Goal: Task Accomplishment & Management: Manage account settings

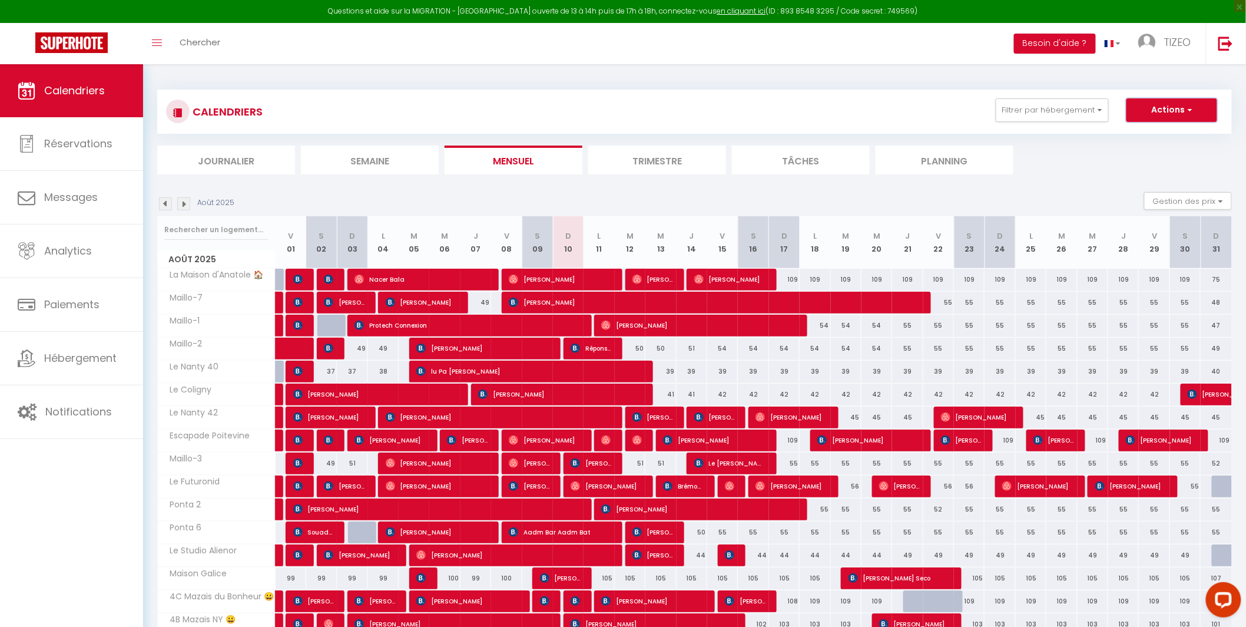
click at [1161, 109] on button "Actions" at bounding box center [1172, 110] width 91 height 24
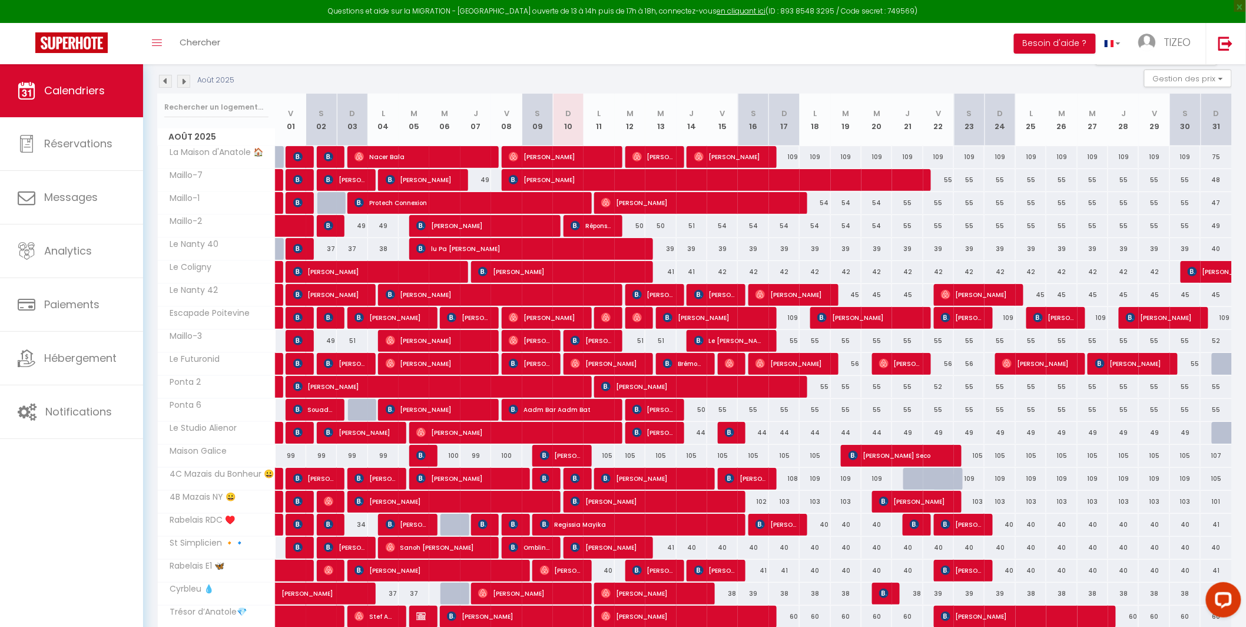
scroll to position [121, 0]
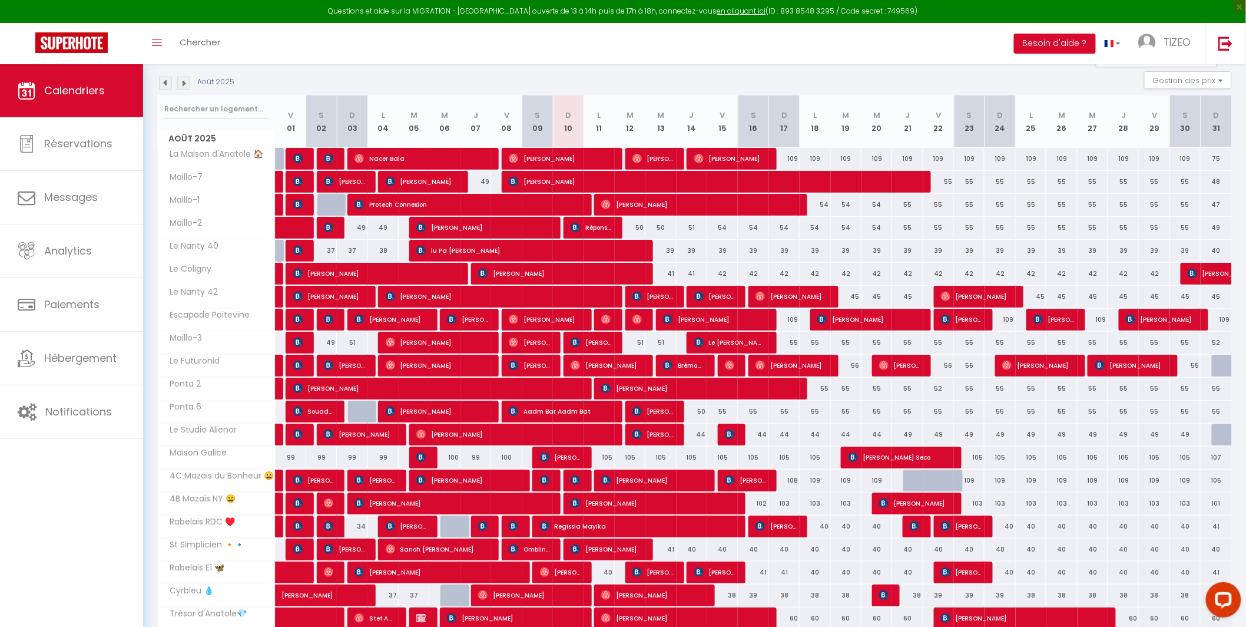
click at [726, 226] on div "54" at bounding box center [722, 228] width 31 height 22
type input "54"
type input "Ven 15 Août 2025"
type input "[PERSON_NAME][DATE]"
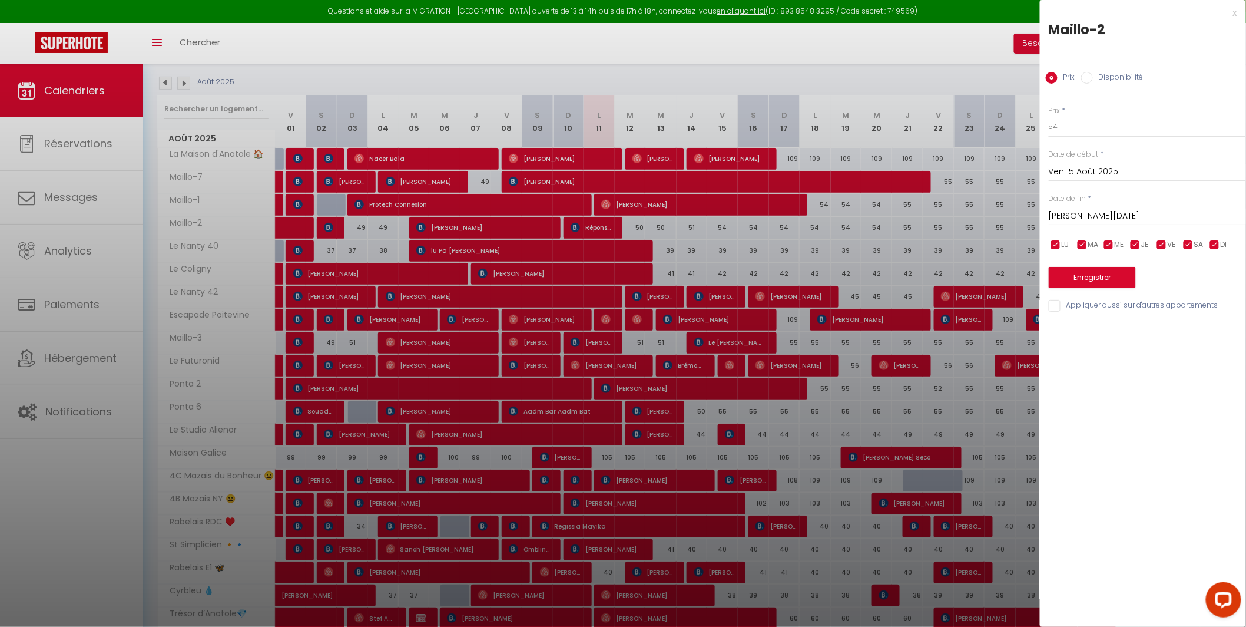
click at [694, 226] on div at bounding box center [623, 313] width 1246 height 627
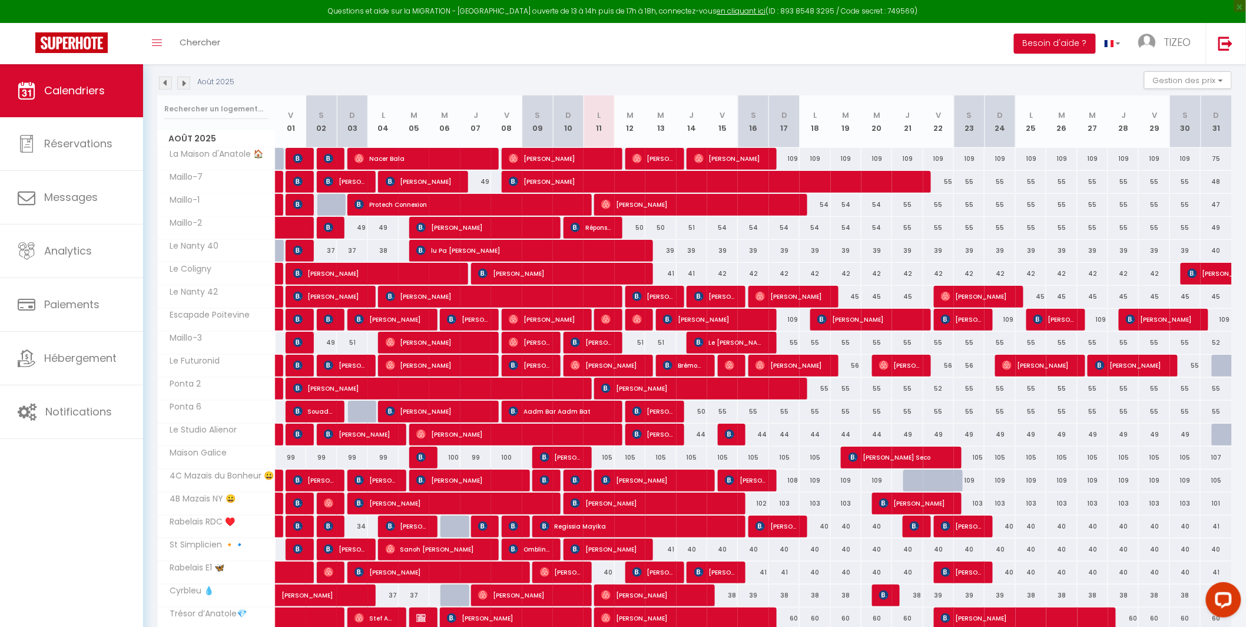
click at [697, 227] on div "51" at bounding box center [692, 228] width 31 height 22
type input "51"
type input "[DEMOGRAPHIC_DATA][DATE]"
type input "Ven 15 Août 2025"
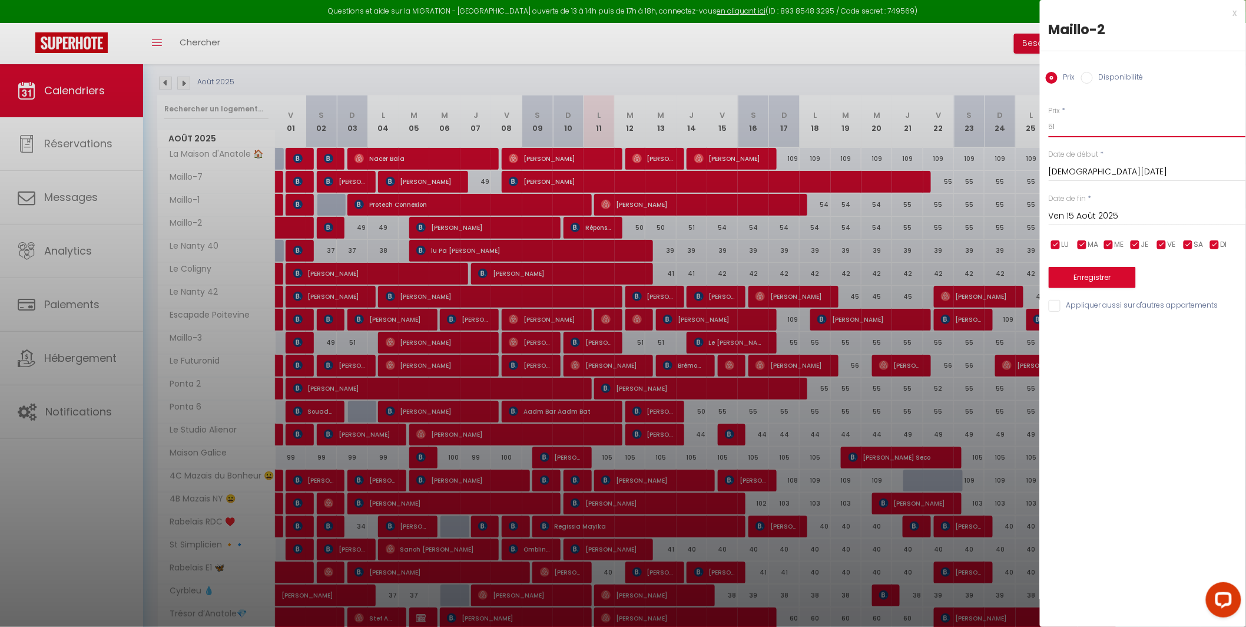
click at [1083, 123] on input "51" at bounding box center [1147, 126] width 197 height 21
type input "52"
click at [1092, 274] on button "Enregistrer" at bounding box center [1092, 277] width 87 height 21
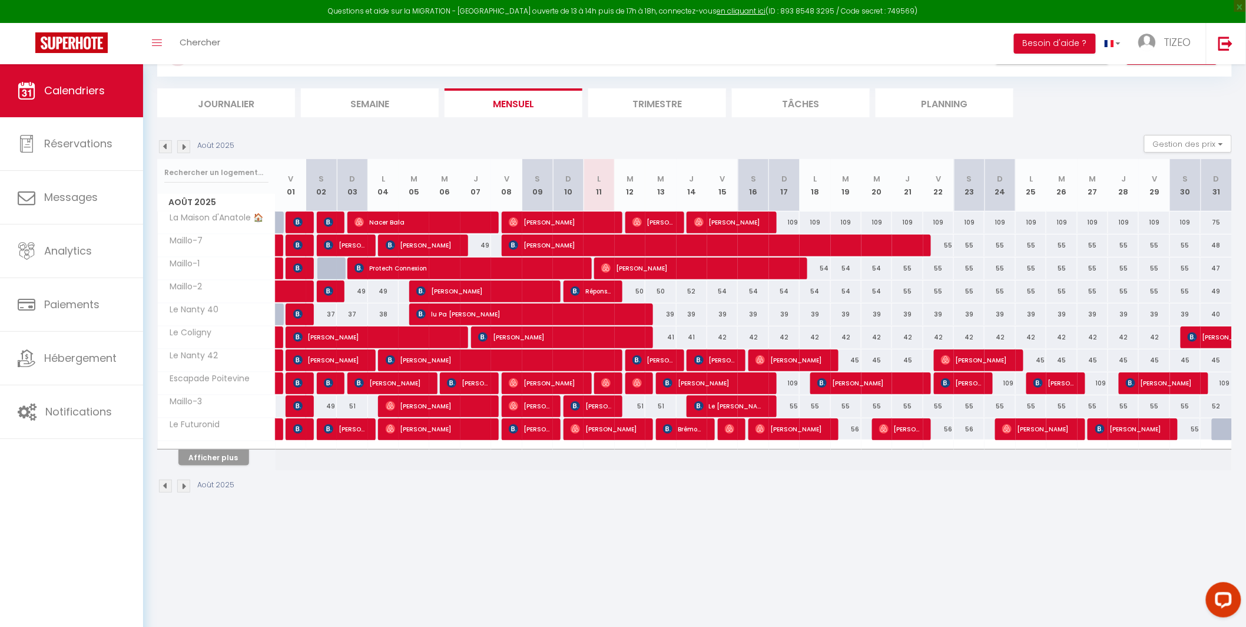
scroll to position [64, 0]
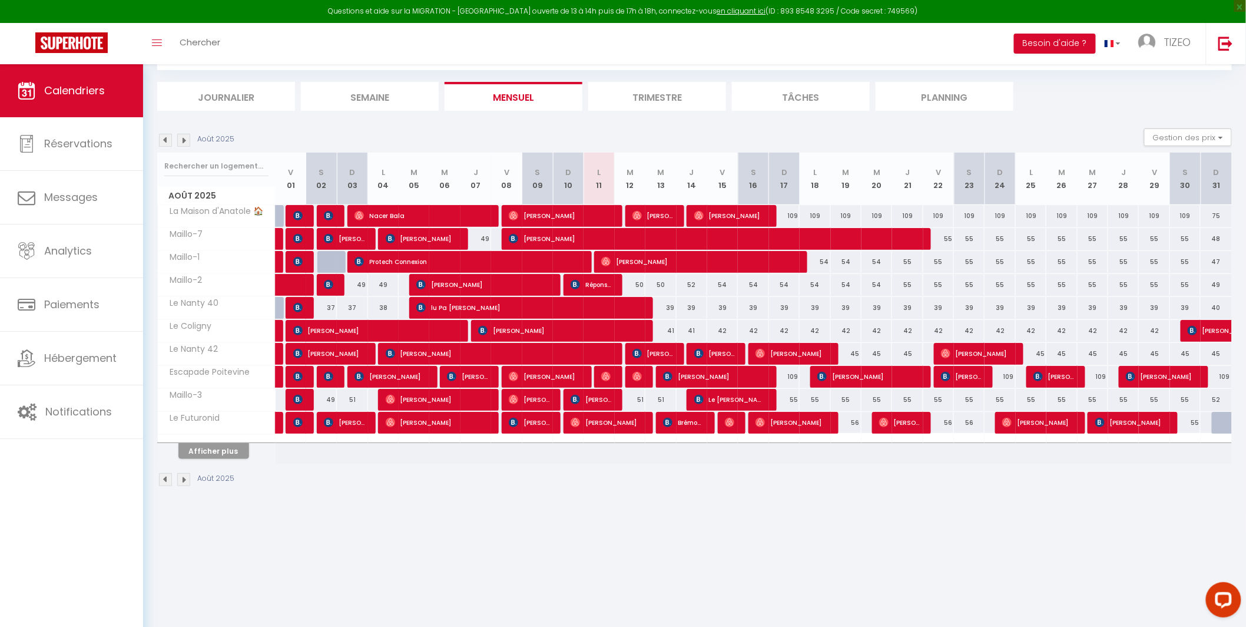
click at [795, 216] on div "109" at bounding box center [784, 216] width 31 height 22
type input "109"
type input "Dim 17 Août 2025"
type input "Lun 18 Août 2025"
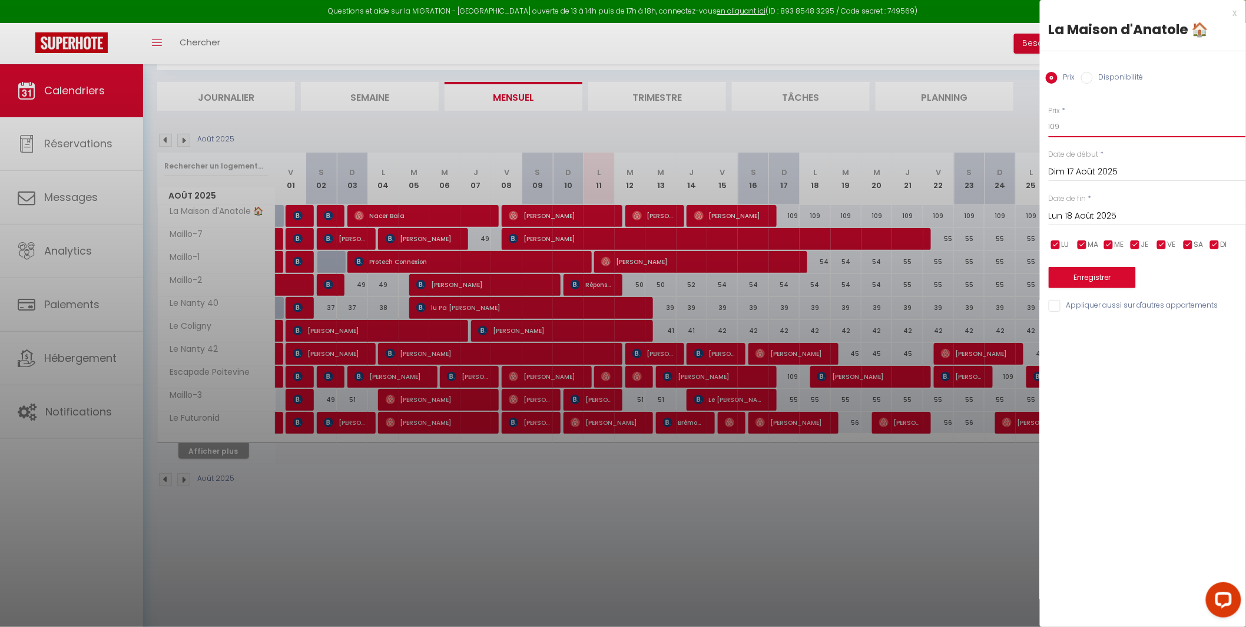
click at [1071, 128] on input "109" at bounding box center [1147, 126] width 197 height 21
type input "108"
click at [1107, 272] on button "Enregistrer" at bounding box center [1092, 277] width 87 height 21
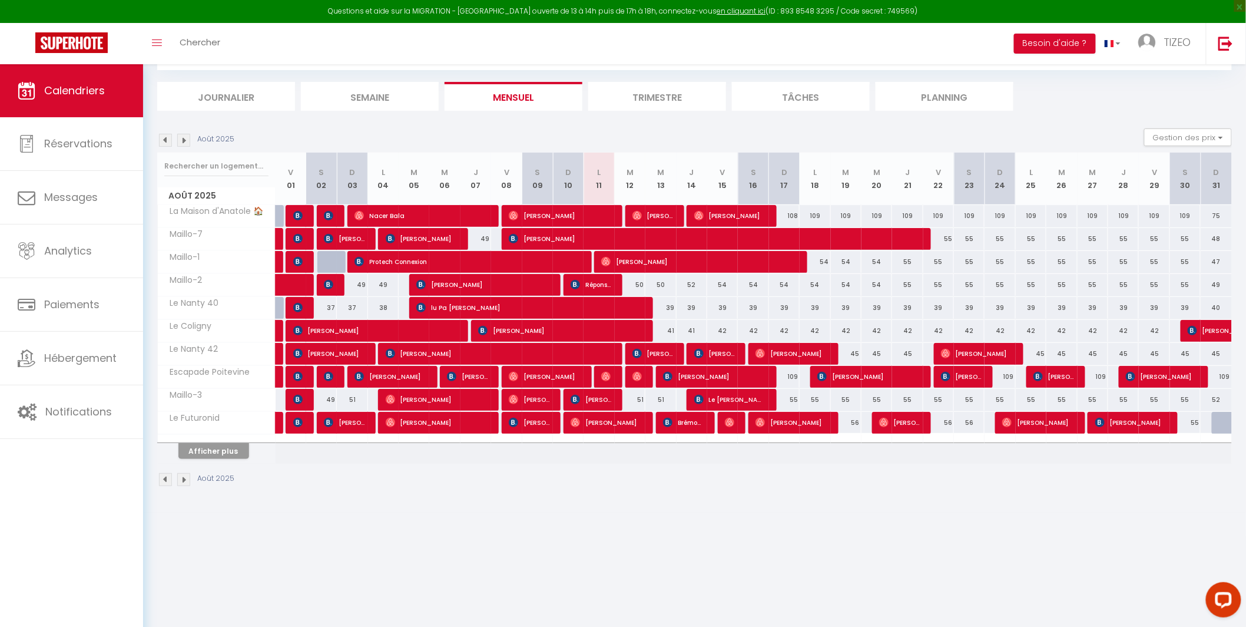
click at [948, 239] on div "55" at bounding box center [939, 239] width 31 height 22
type input "55"
type input "Ven 22 Août 2025"
type input "Sam 23 Août 2025"
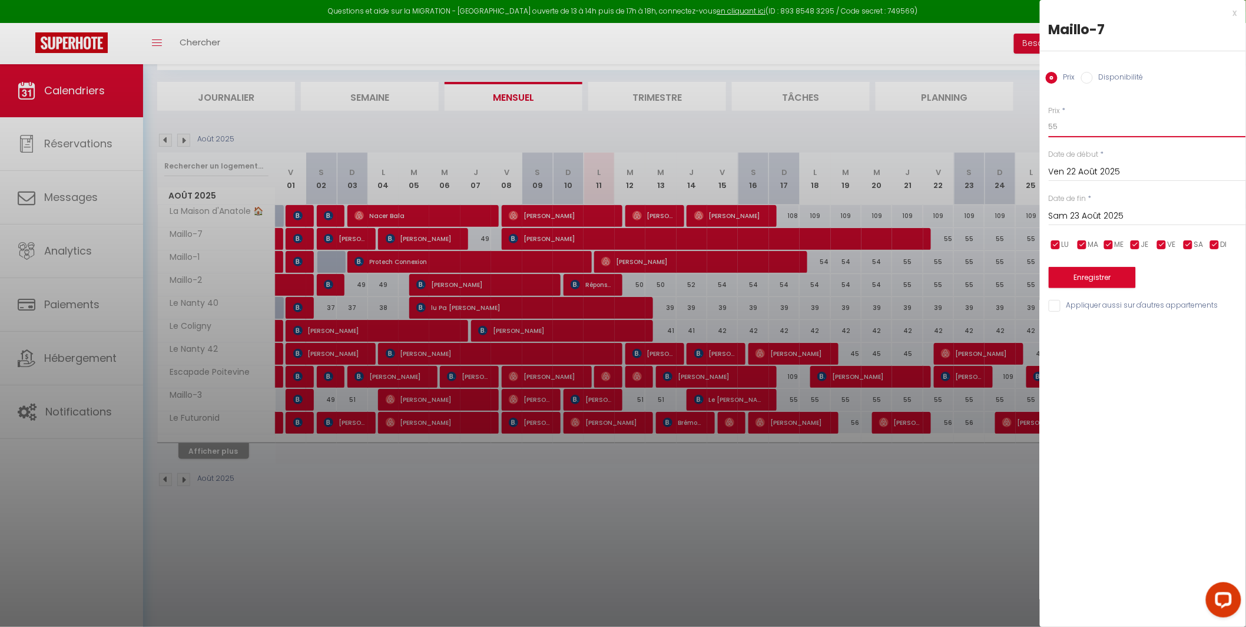
click at [1071, 124] on input "55" at bounding box center [1147, 126] width 197 height 21
type input "54"
click at [1097, 279] on button "Enregistrer" at bounding box center [1092, 277] width 87 height 21
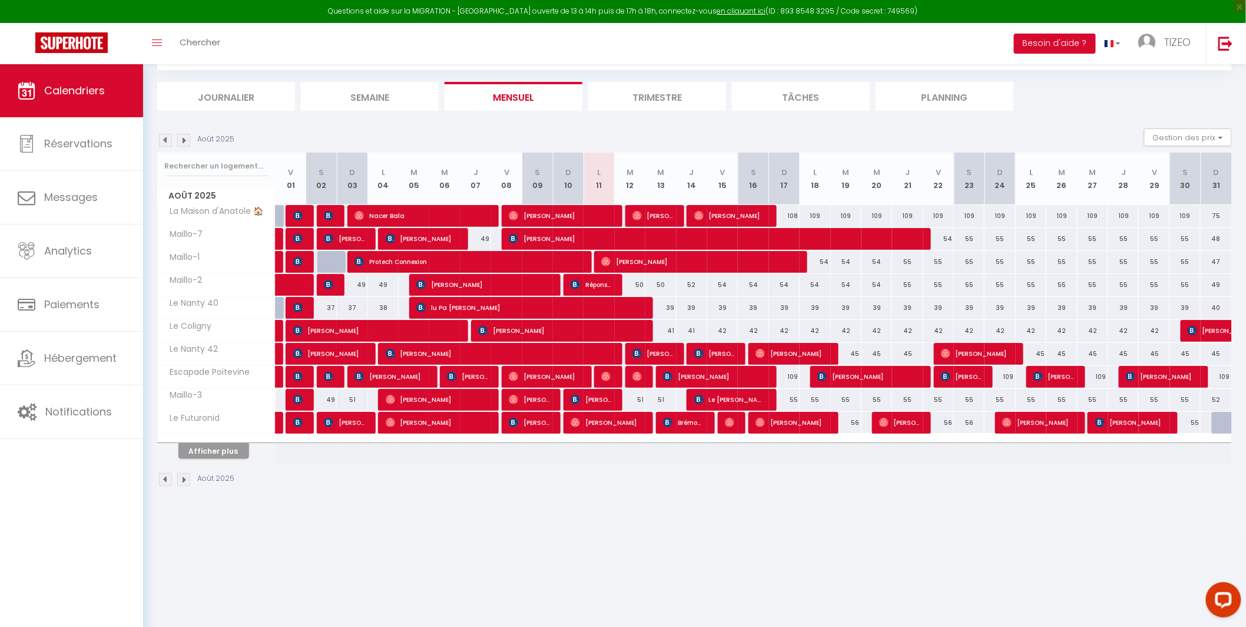
click at [1190, 399] on div "55" at bounding box center [1185, 400] width 31 height 22
type input "55"
type input "[DATE]"
type input "Dim 31 Août 2025"
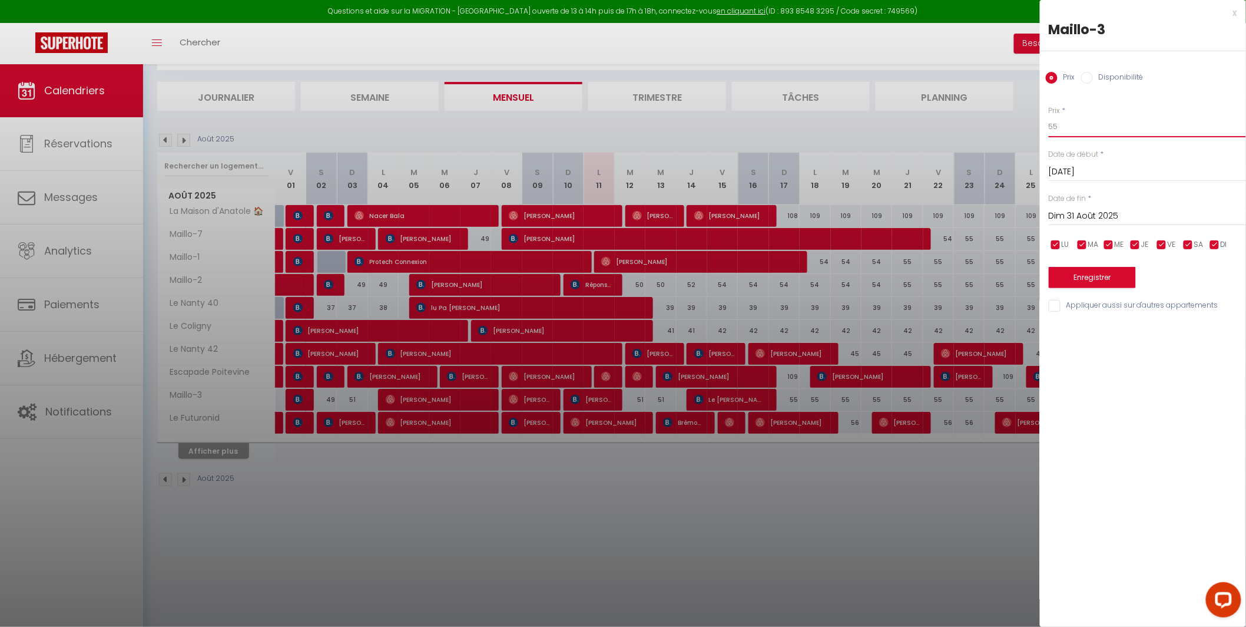
click at [1085, 125] on input "55" at bounding box center [1147, 126] width 197 height 21
type input "56"
click at [1093, 279] on button "Enregistrer" at bounding box center [1092, 277] width 87 height 21
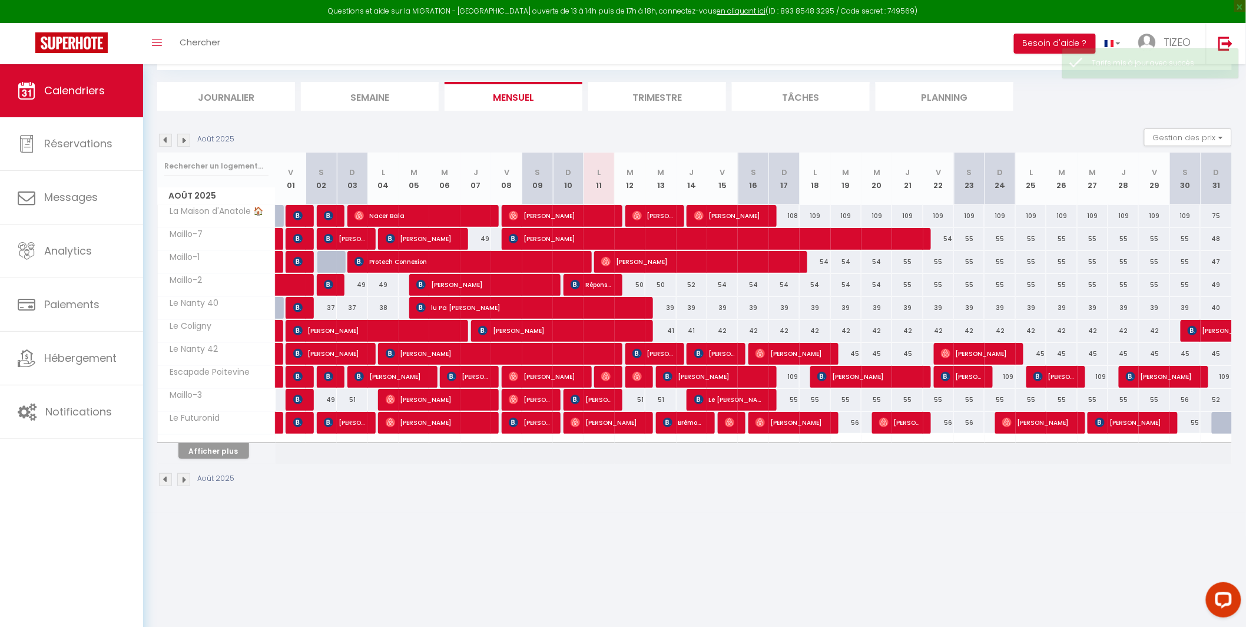
click at [1158, 398] on div "55" at bounding box center [1154, 400] width 31 height 22
type input "55"
type input "Ven 29 Août 2025"
type input "[DATE]"
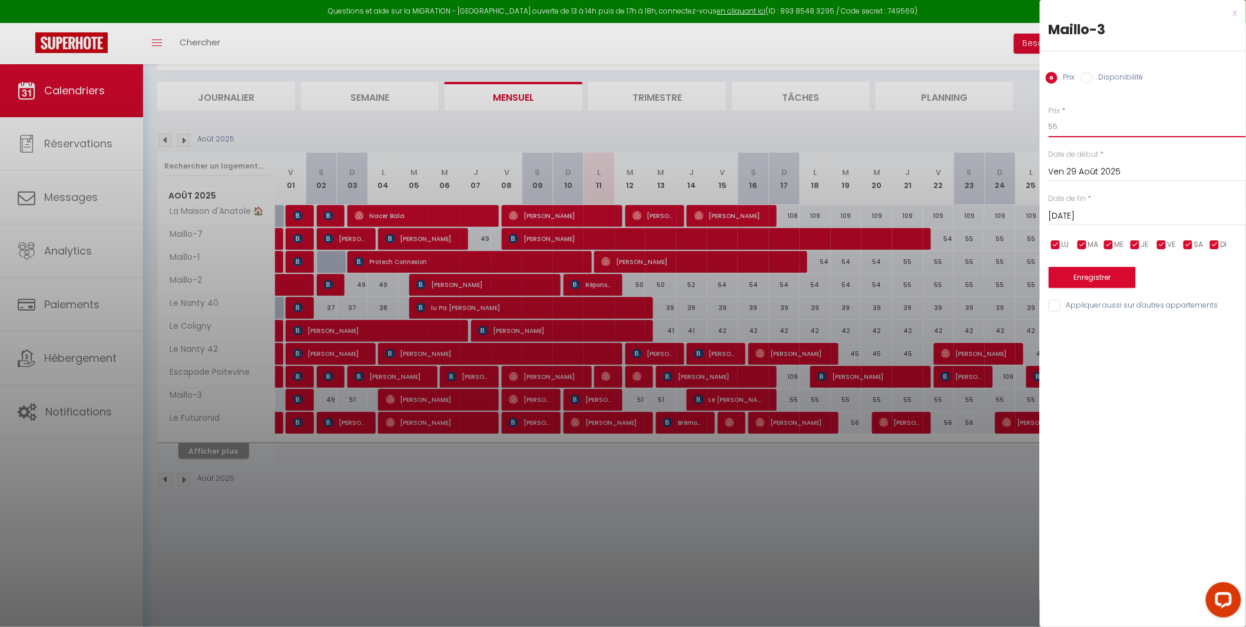
click at [1067, 125] on input "55" at bounding box center [1147, 126] width 197 height 21
type input "56"
click at [1099, 281] on button "Enregistrer" at bounding box center [1092, 277] width 87 height 21
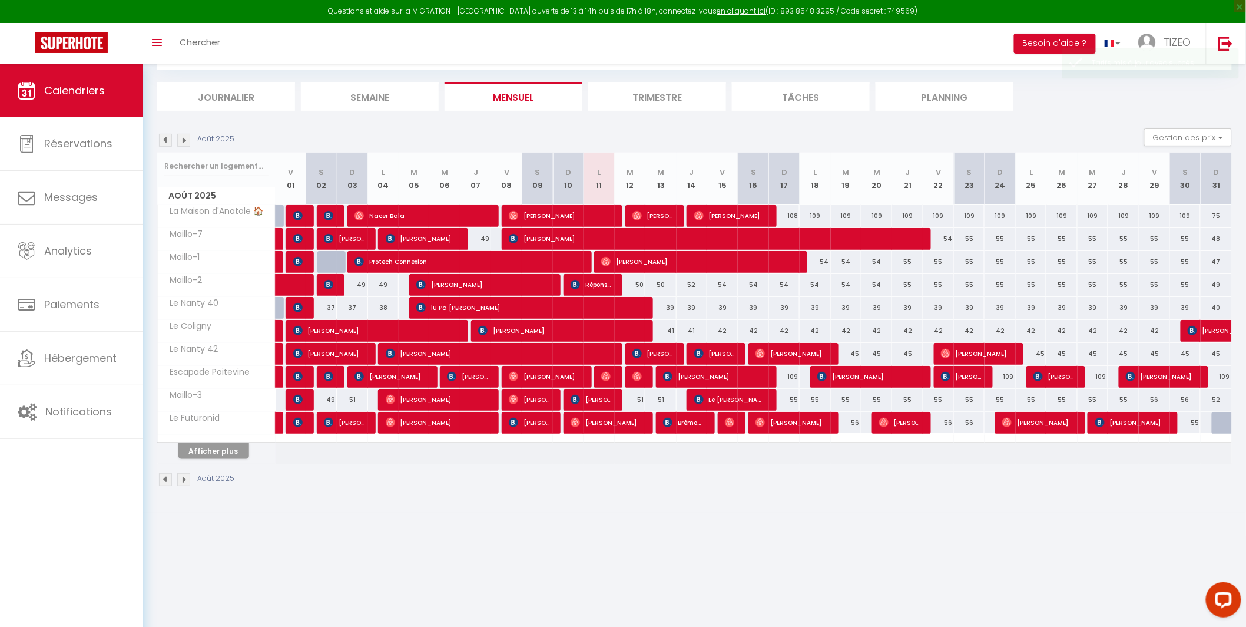
click at [201, 459] on th "Afficher plus" at bounding box center [217, 448] width 118 height 29
click at [212, 452] on button "Afficher plus" at bounding box center [213, 451] width 71 height 16
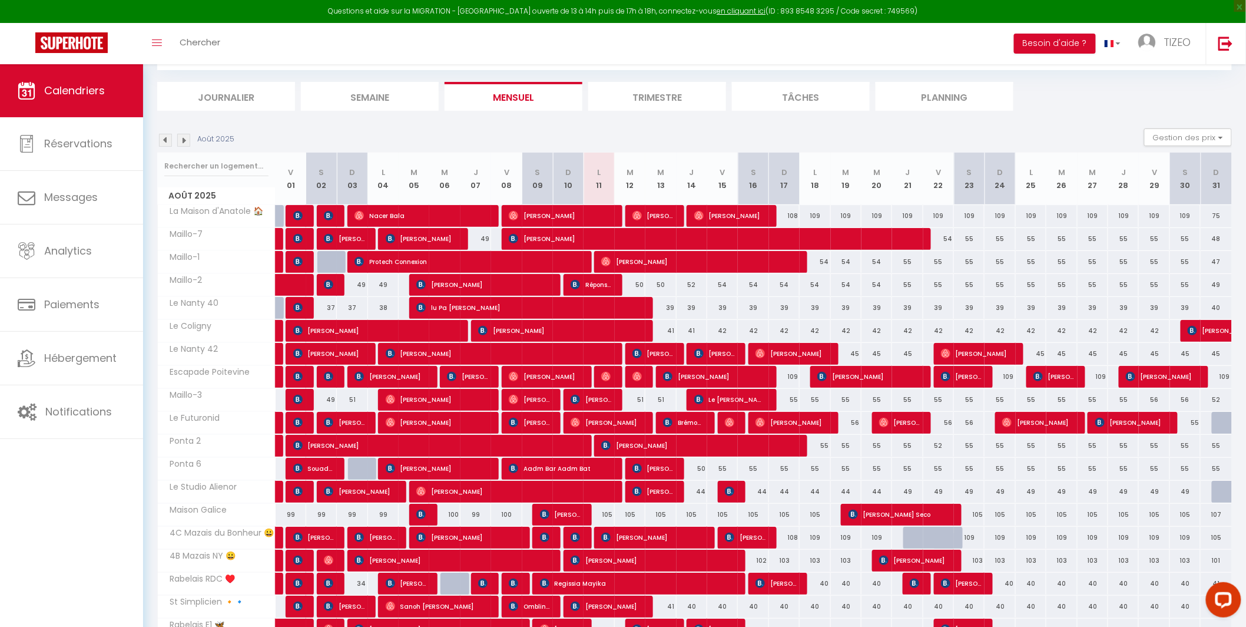
scroll to position [180, 0]
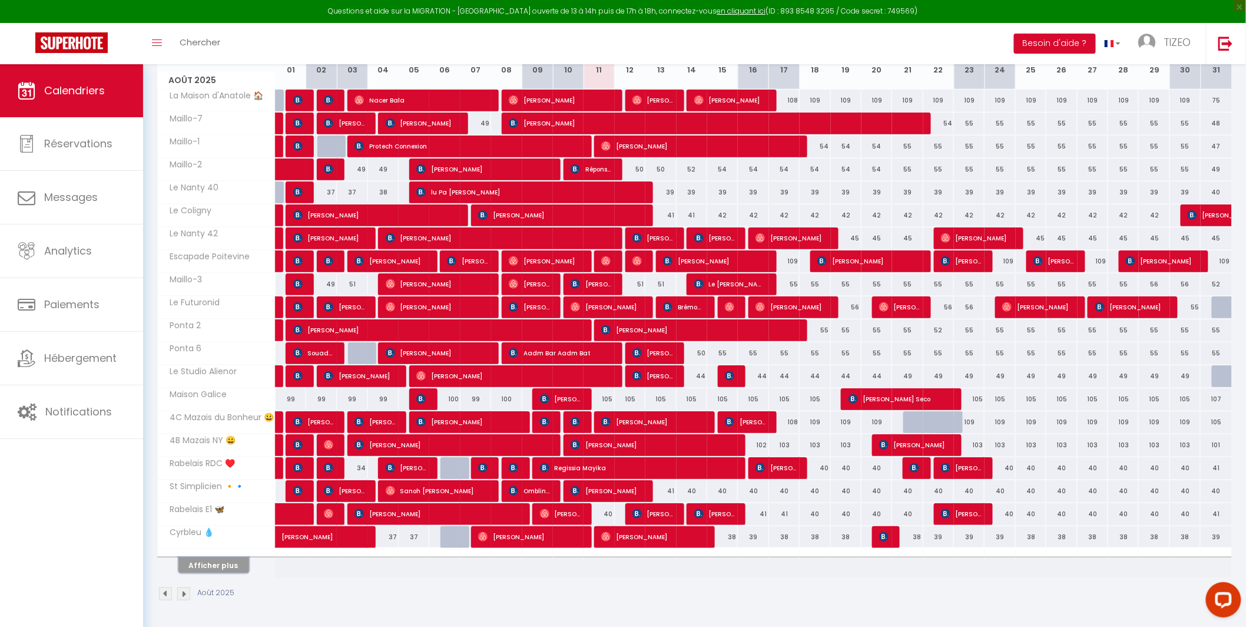
click at [223, 560] on button "Afficher plus" at bounding box center [213, 565] width 71 height 16
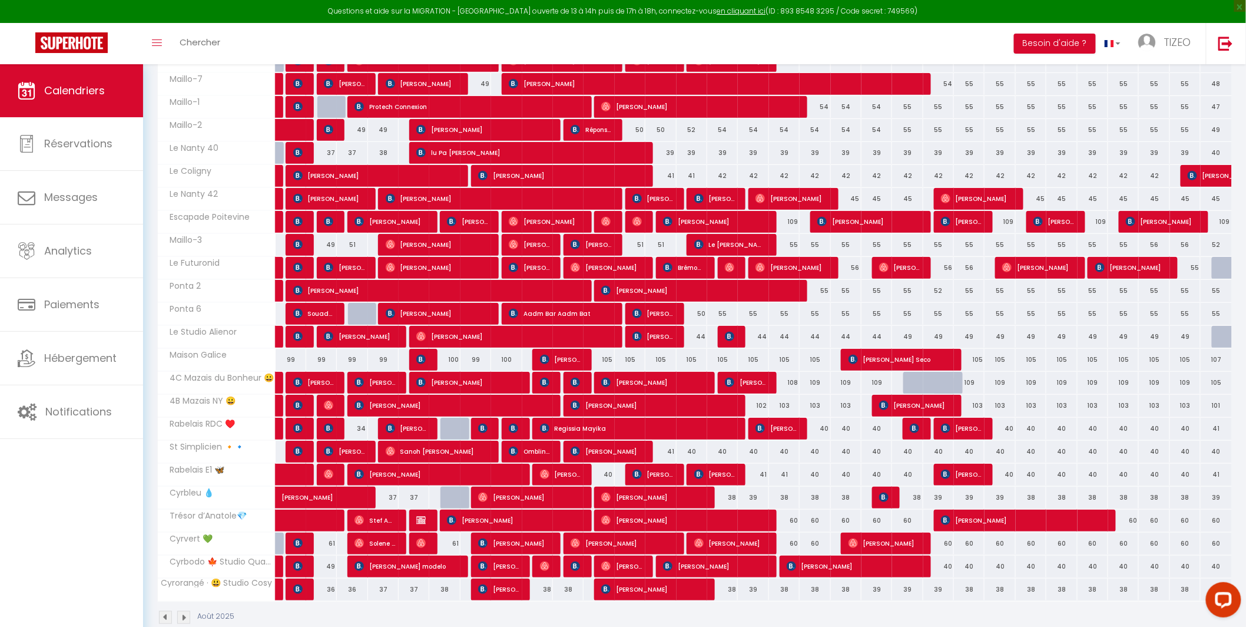
scroll to position [243, 0]
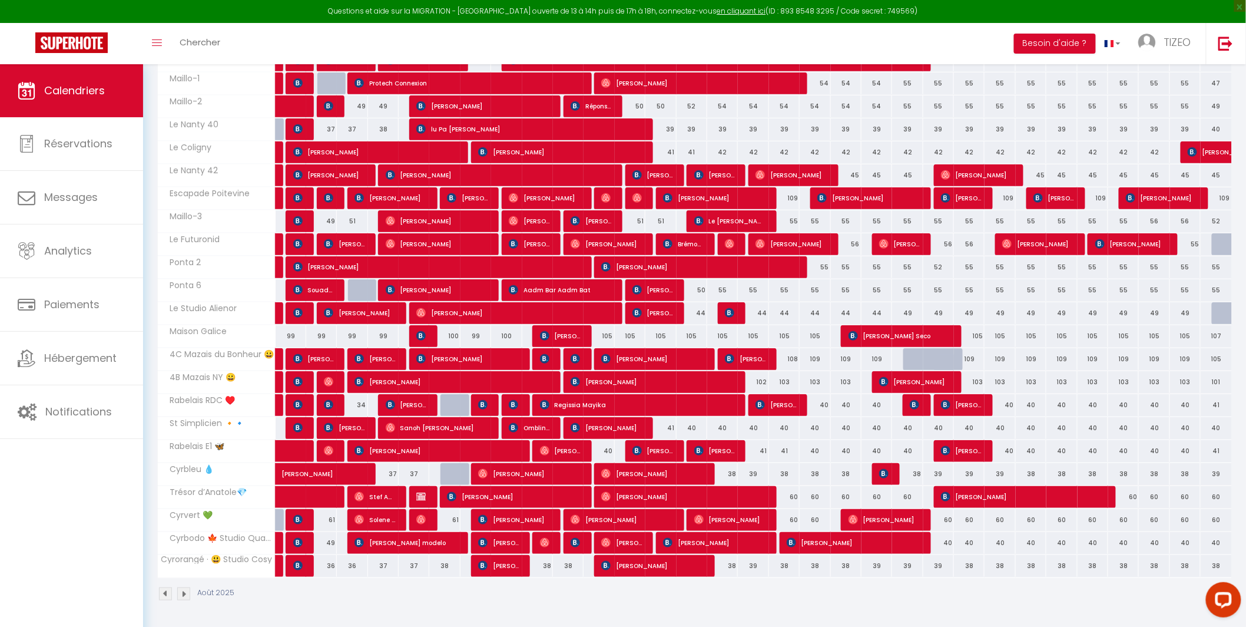
click at [918, 469] on div "38" at bounding box center [907, 474] width 31 height 22
type input "38"
type input "[DEMOGRAPHIC_DATA][DATE]"
type input "Ven 22 Août 2025"
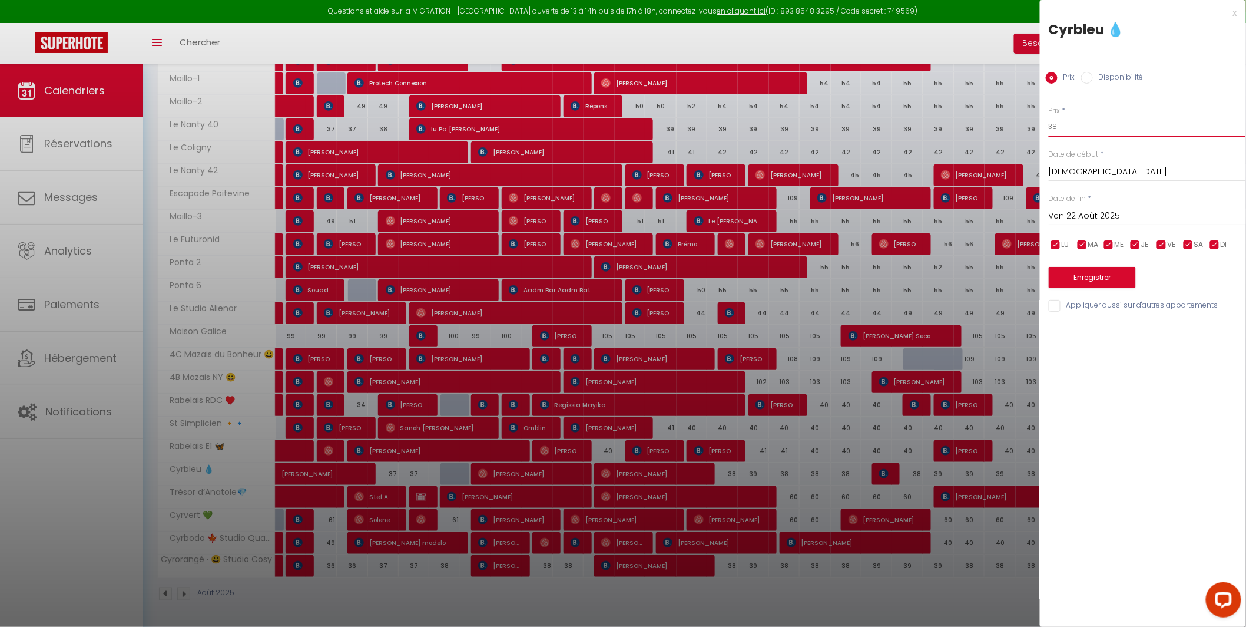
click at [1073, 123] on input "38" at bounding box center [1147, 126] width 197 height 21
type input "39"
click at [1095, 276] on button "Enregistrer" at bounding box center [1092, 277] width 87 height 21
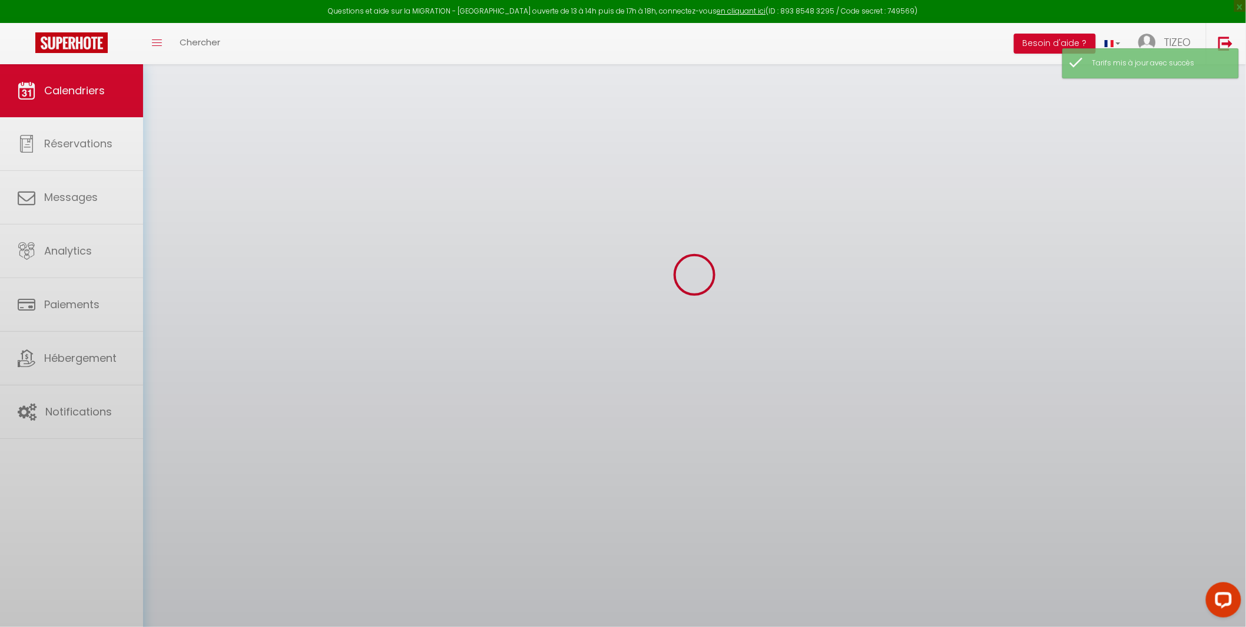
scroll to position [64, 0]
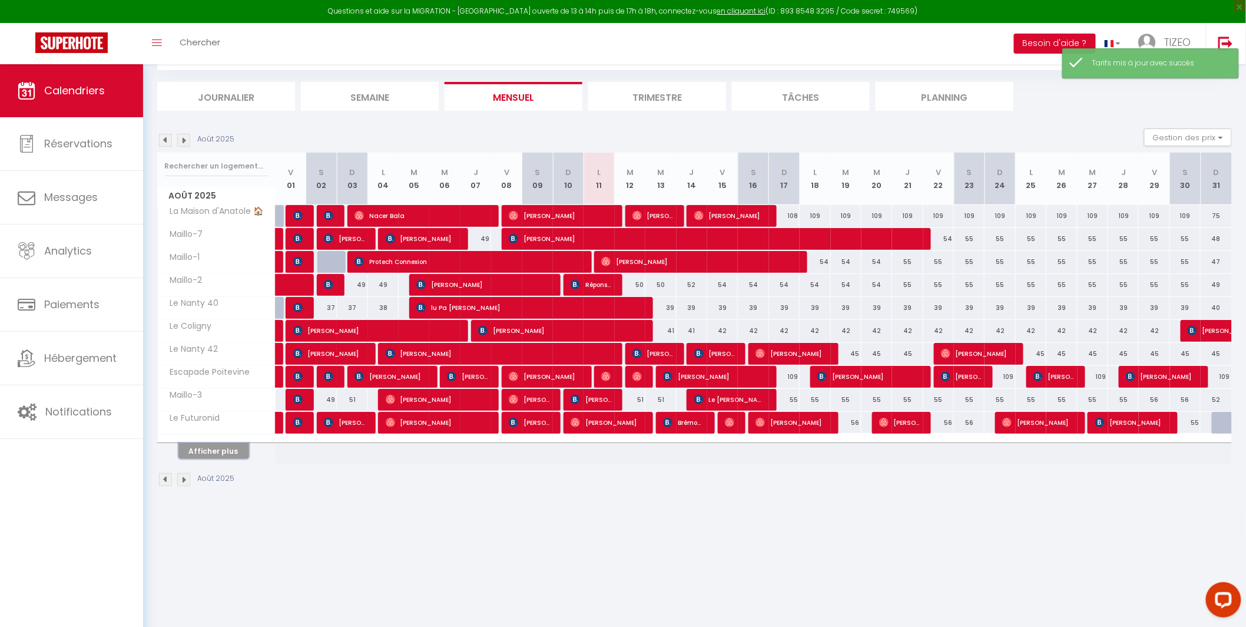
click at [229, 449] on button "Afficher plus" at bounding box center [213, 451] width 71 height 16
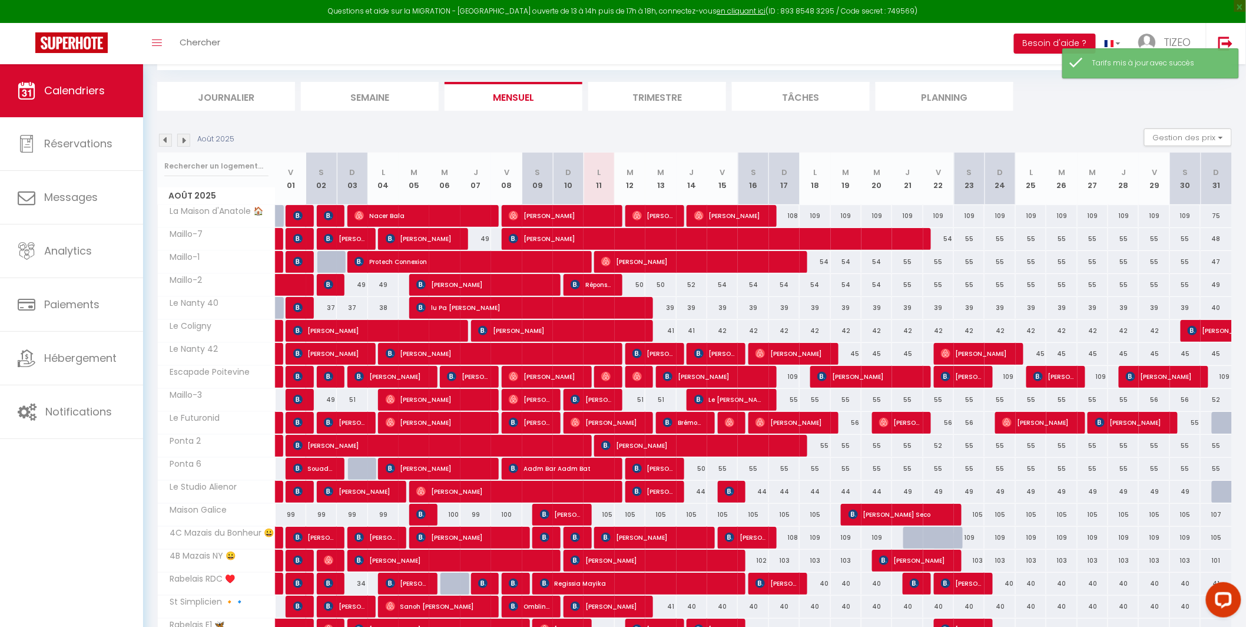
scroll to position [180, 0]
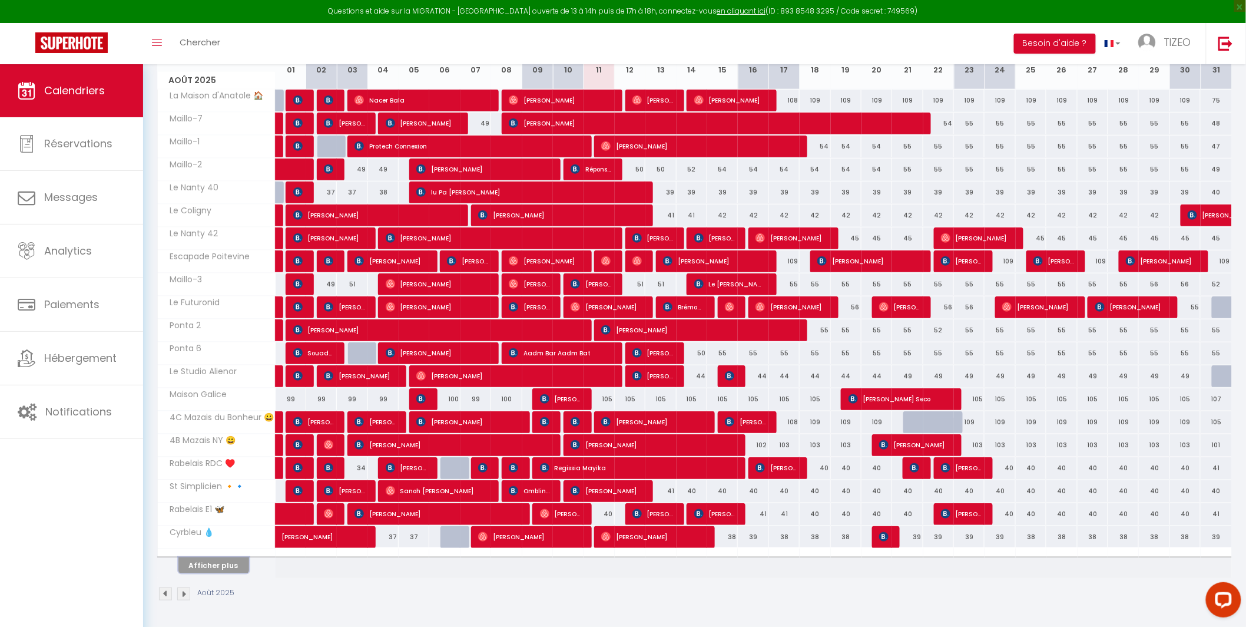
click at [225, 568] on button "Afficher plus" at bounding box center [213, 565] width 71 height 16
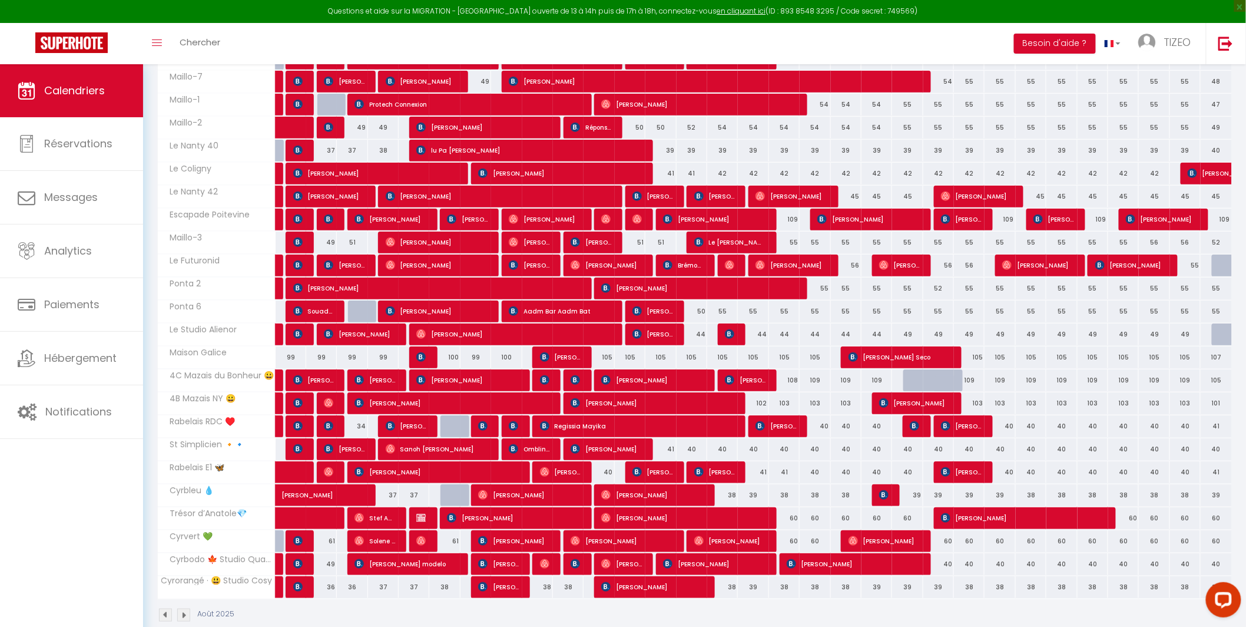
scroll to position [229, 0]
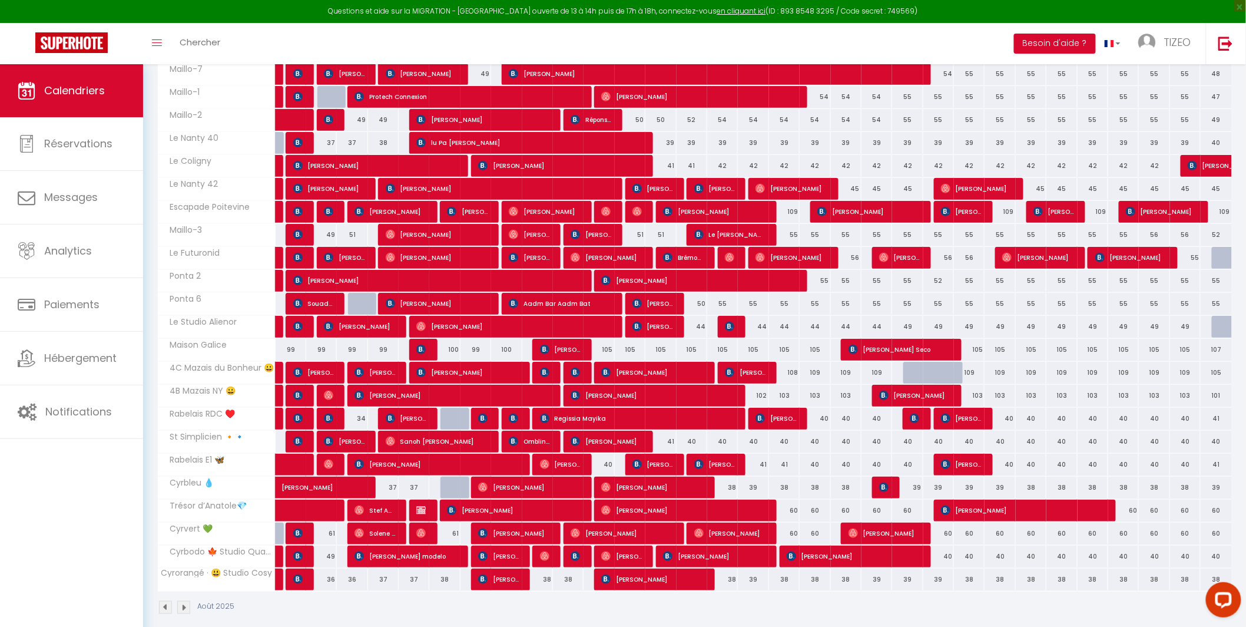
click at [969, 581] on div "38" at bounding box center [969, 579] width 31 height 22
type input "38"
type input "Sam 23 Août 2025"
type input "Dim 24 Août 2025"
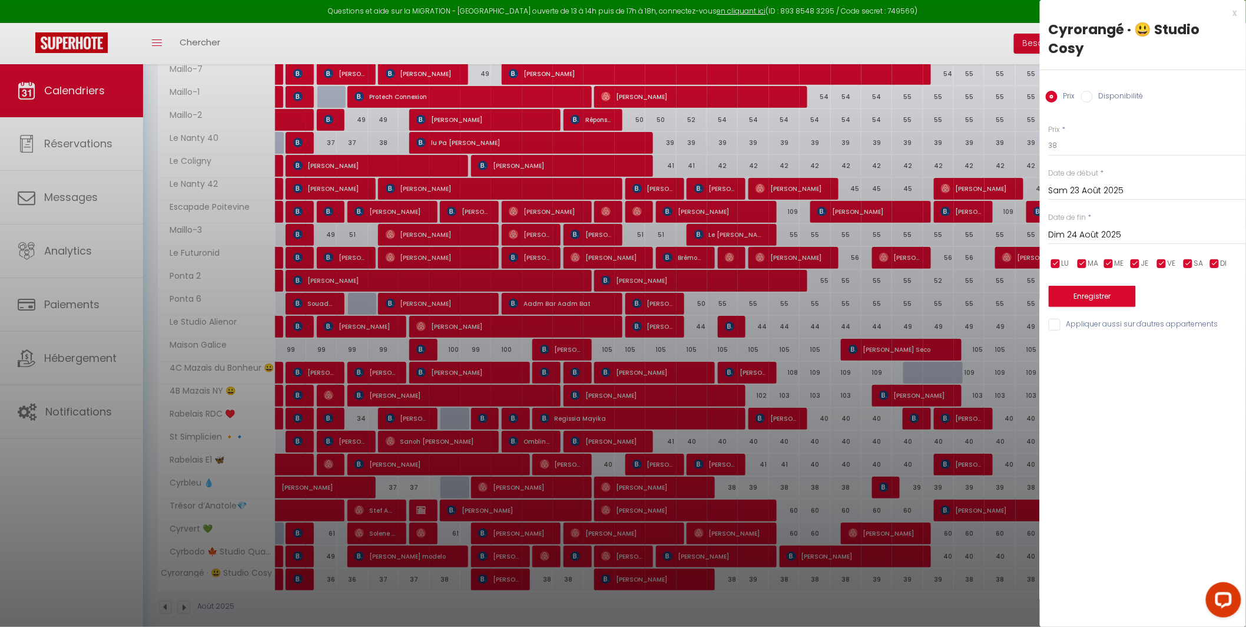
click at [1007, 577] on div at bounding box center [623, 313] width 1246 height 627
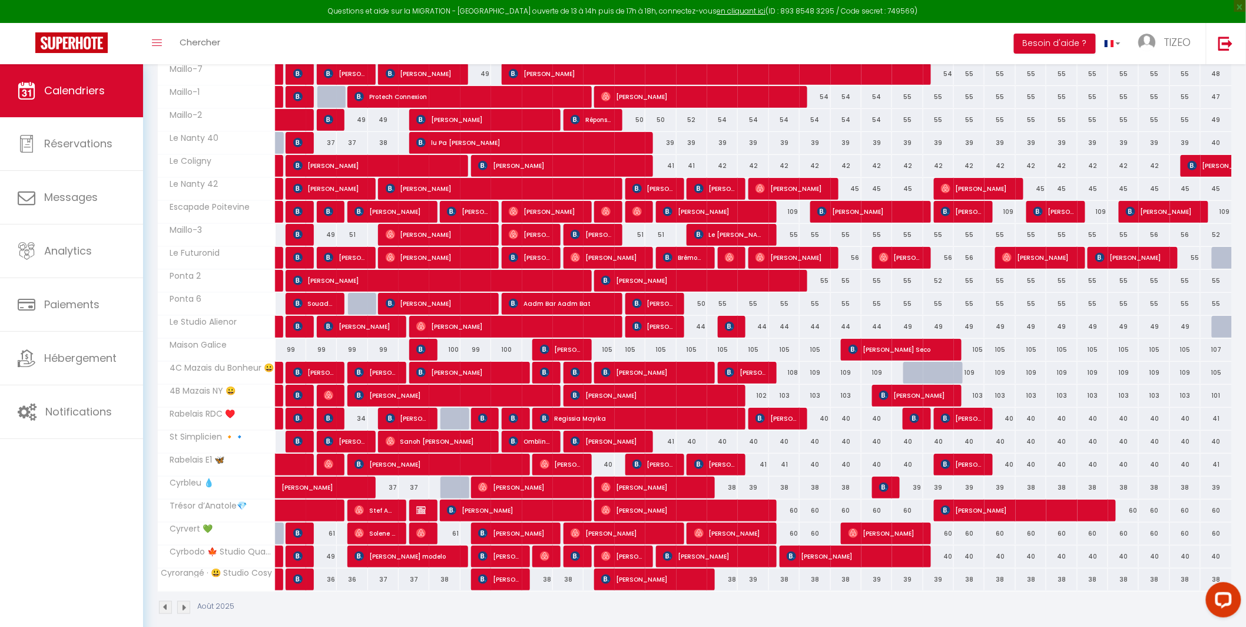
click at [1004, 577] on div "38" at bounding box center [1000, 579] width 31 height 22
type input "38"
type input "Dim 24 Août 2025"
type input "Lun 25 Août 2025"
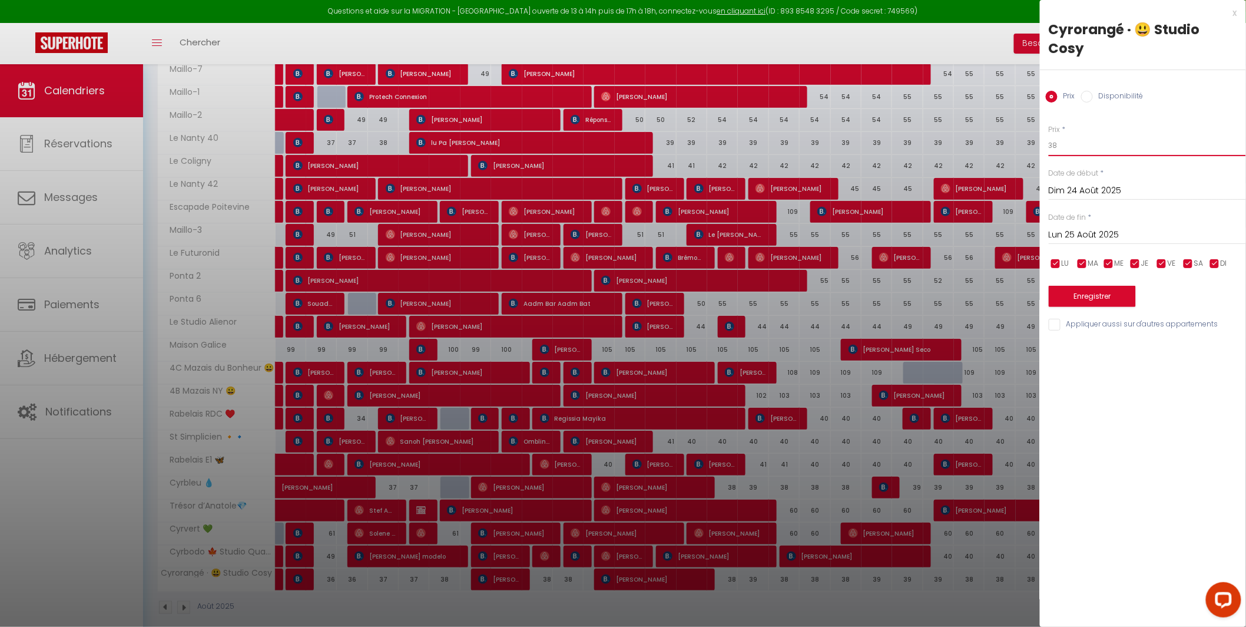
click at [1071, 135] on input "38" at bounding box center [1147, 145] width 197 height 21
type input "39"
click at [1079, 286] on button "Enregistrer" at bounding box center [1092, 296] width 87 height 21
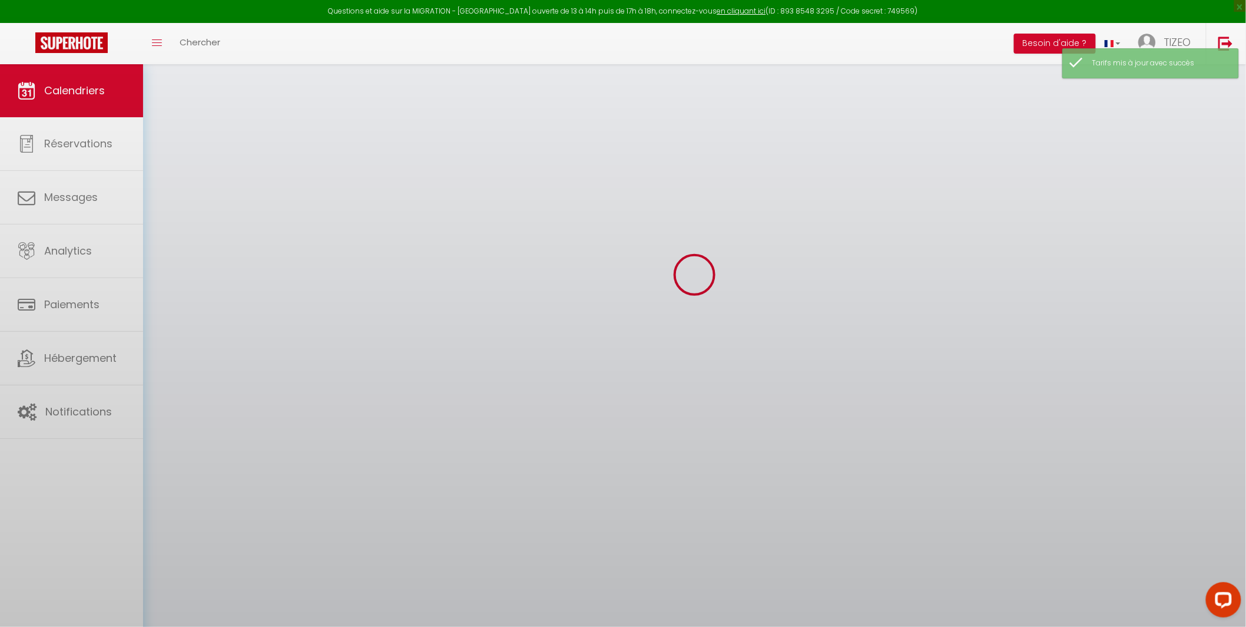
scroll to position [64, 0]
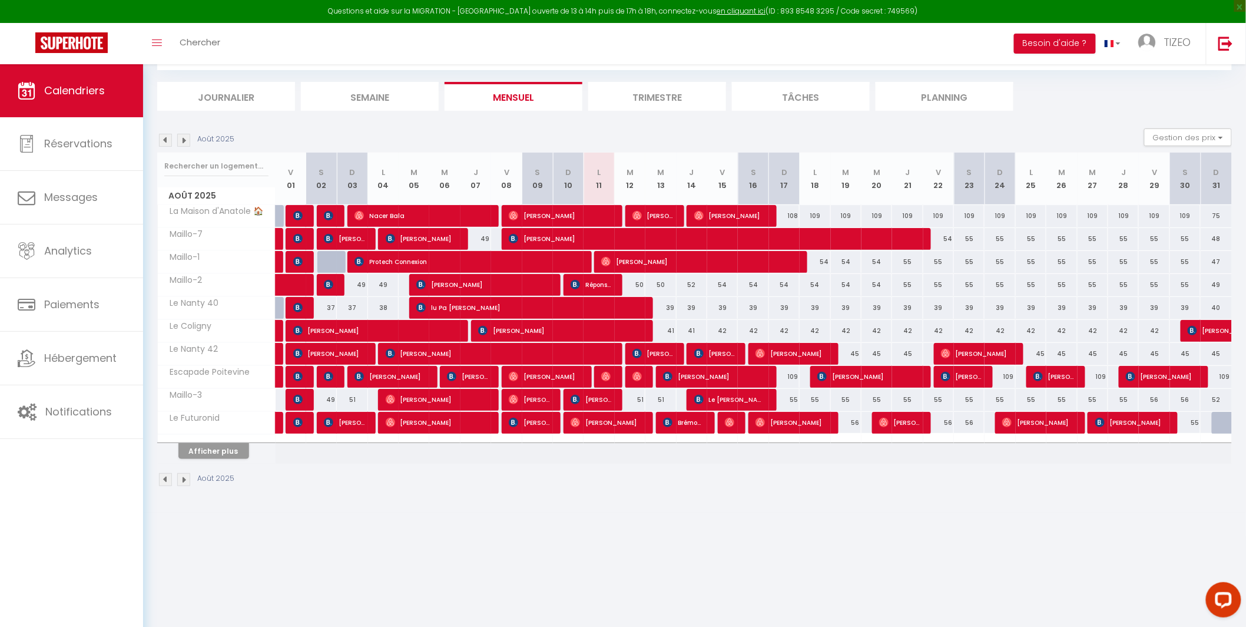
click at [640, 397] on div "51" at bounding box center [630, 400] width 31 height 22
type input "51"
type input "[DATE]"
type input "Mer 13 Août 2025"
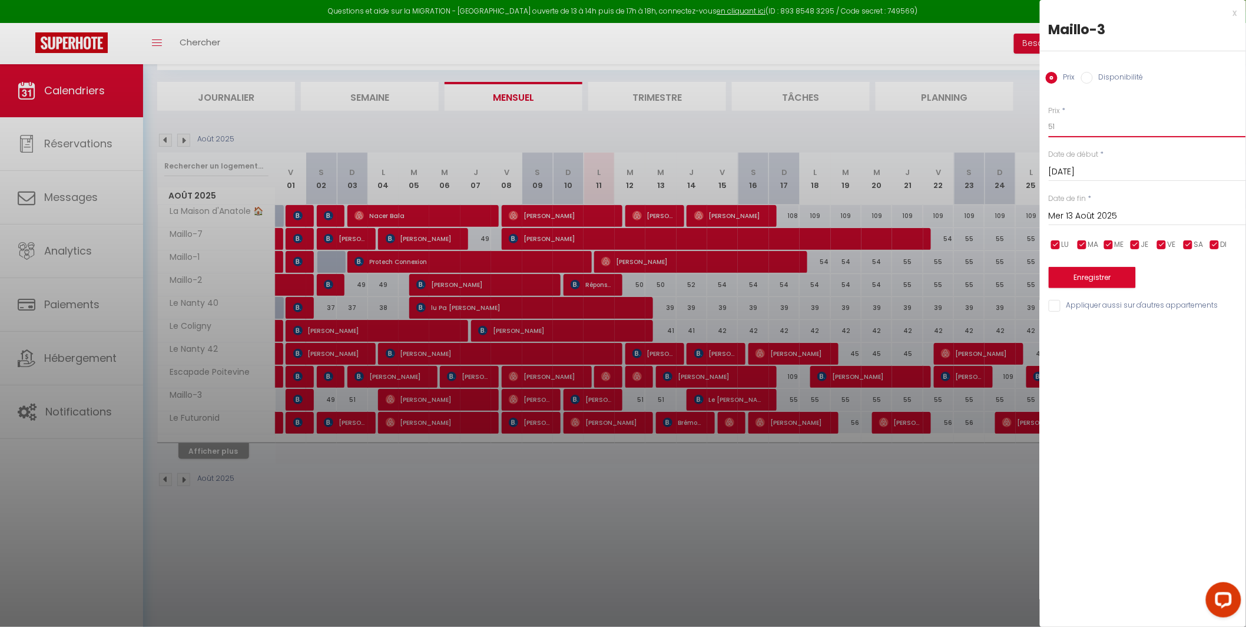
click at [1079, 131] on input "51" at bounding box center [1147, 126] width 197 height 21
type input "50"
click at [1084, 277] on button "Enregistrer" at bounding box center [1092, 277] width 87 height 21
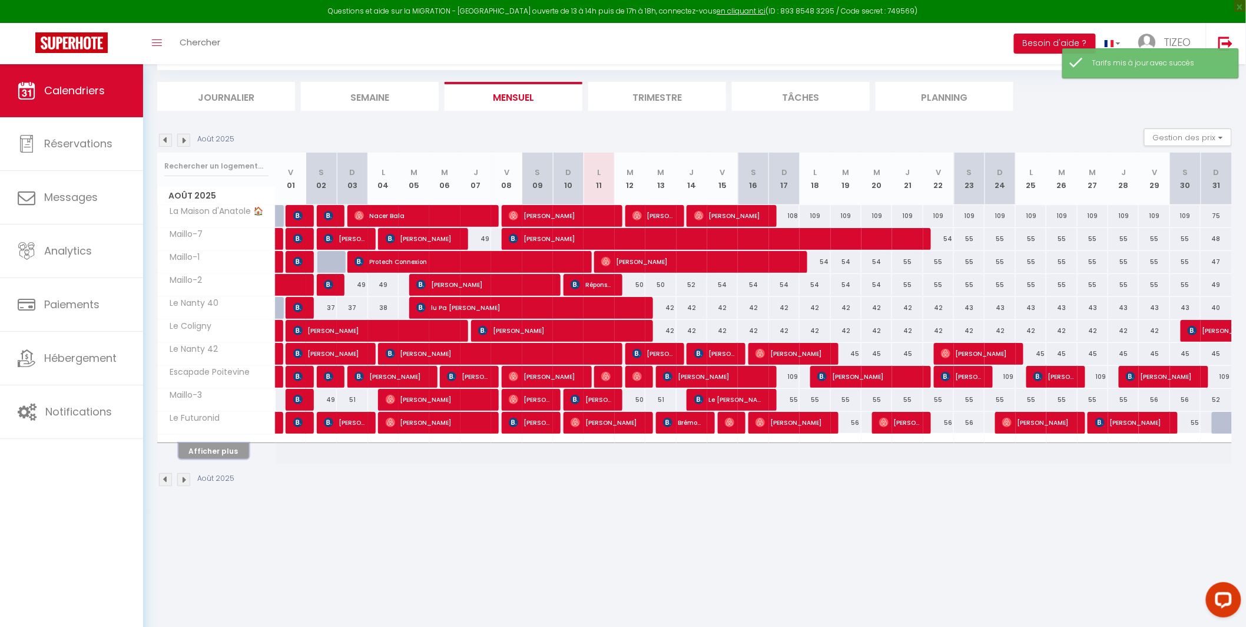
click at [226, 449] on button "Afficher plus" at bounding box center [213, 451] width 71 height 16
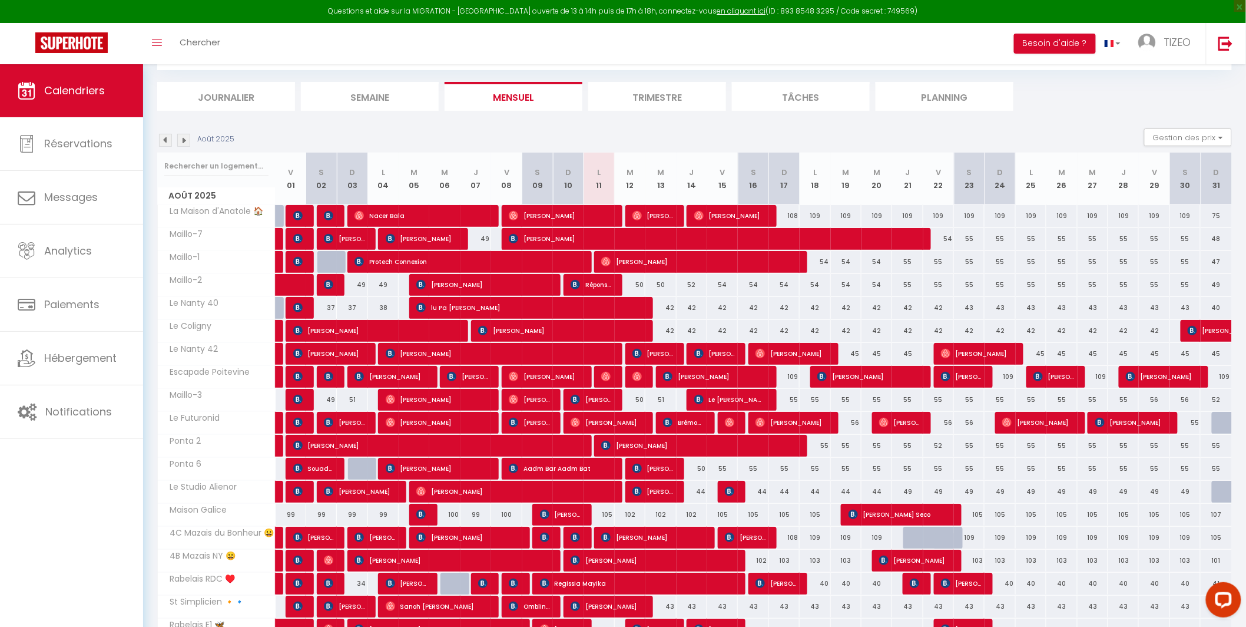
click at [638, 511] on div "102" at bounding box center [630, 515] width 31 height 22
type input "102"
type input "[DATE]"
type input "Mer 13 Août 2025"
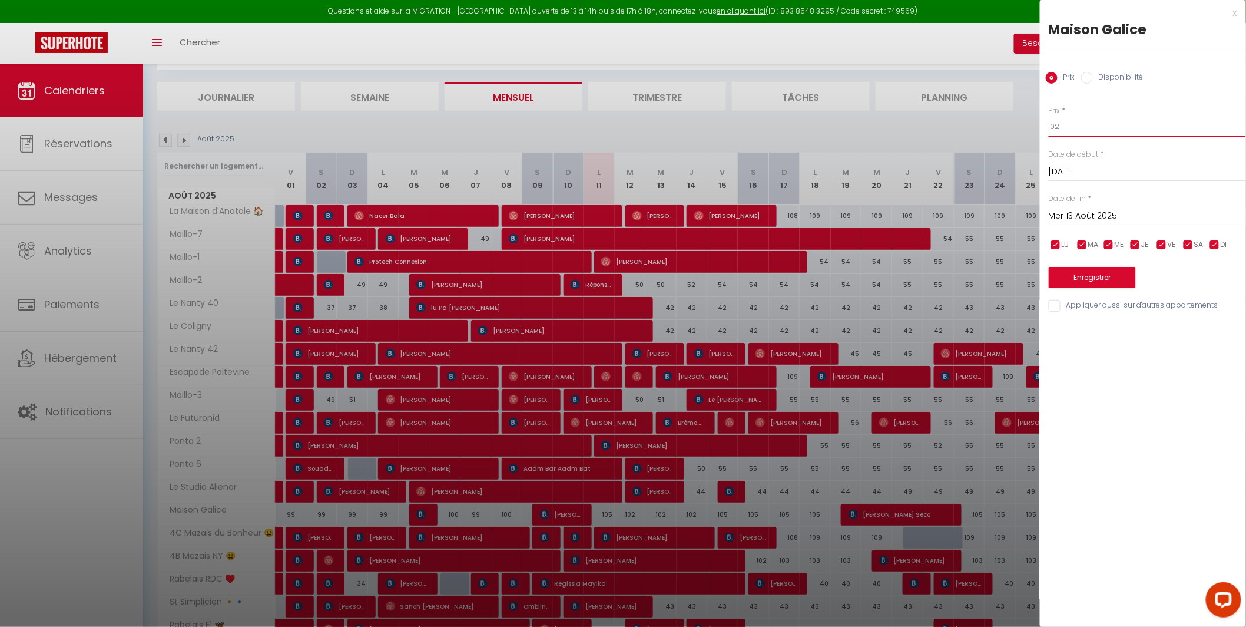
click at [1061, 127] on input "102" at bounding box center [1147, 126] width 197 height 21
type input "101"
click at [1081, 277] on button "Enregistrer" at bounding box center [1092, 277] width 87 height 21
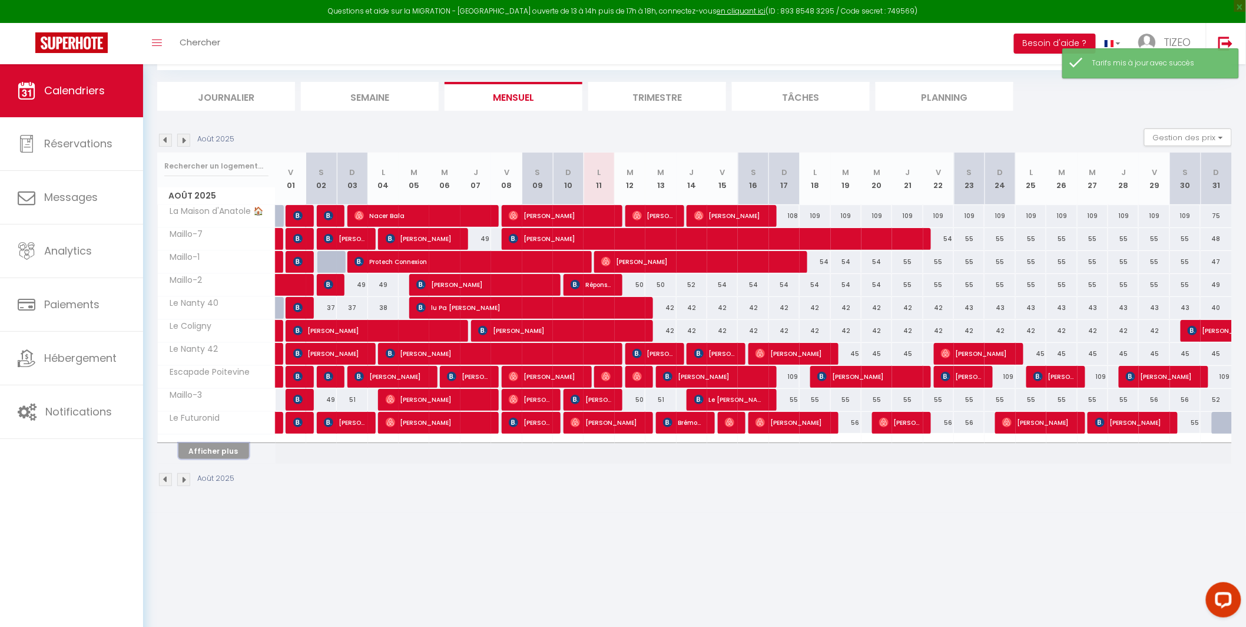
click at [204, 455] on button "Afficher plus" at bounding box center [213, 451] width 71 height 16
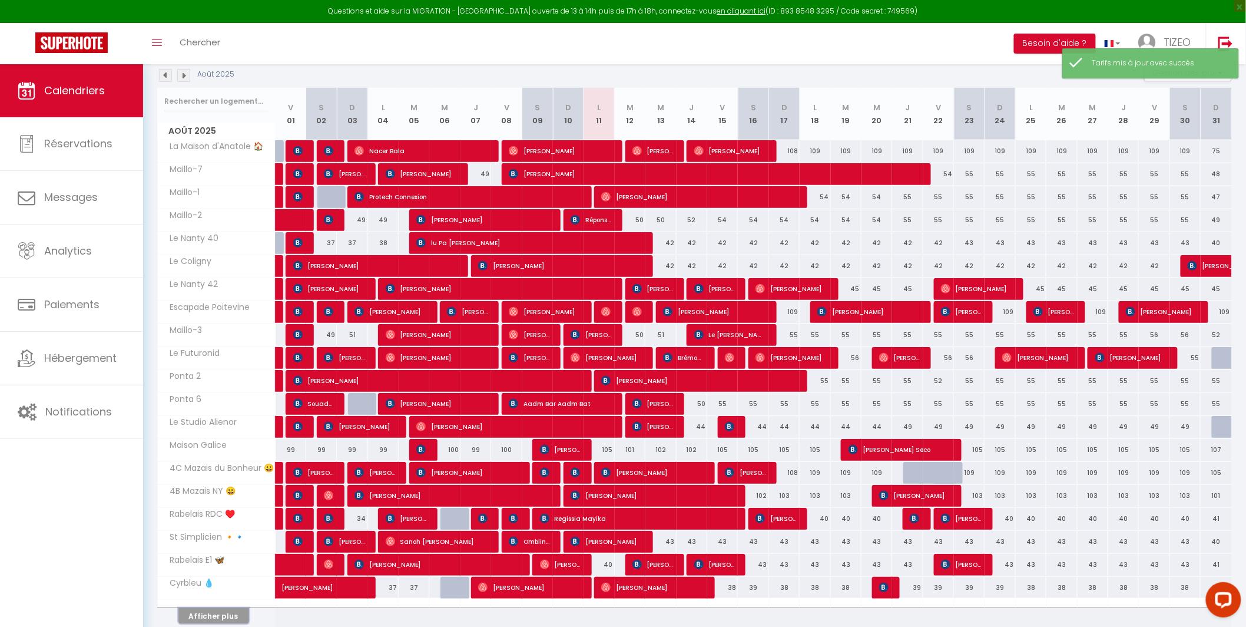
scroll to position [180, 0]
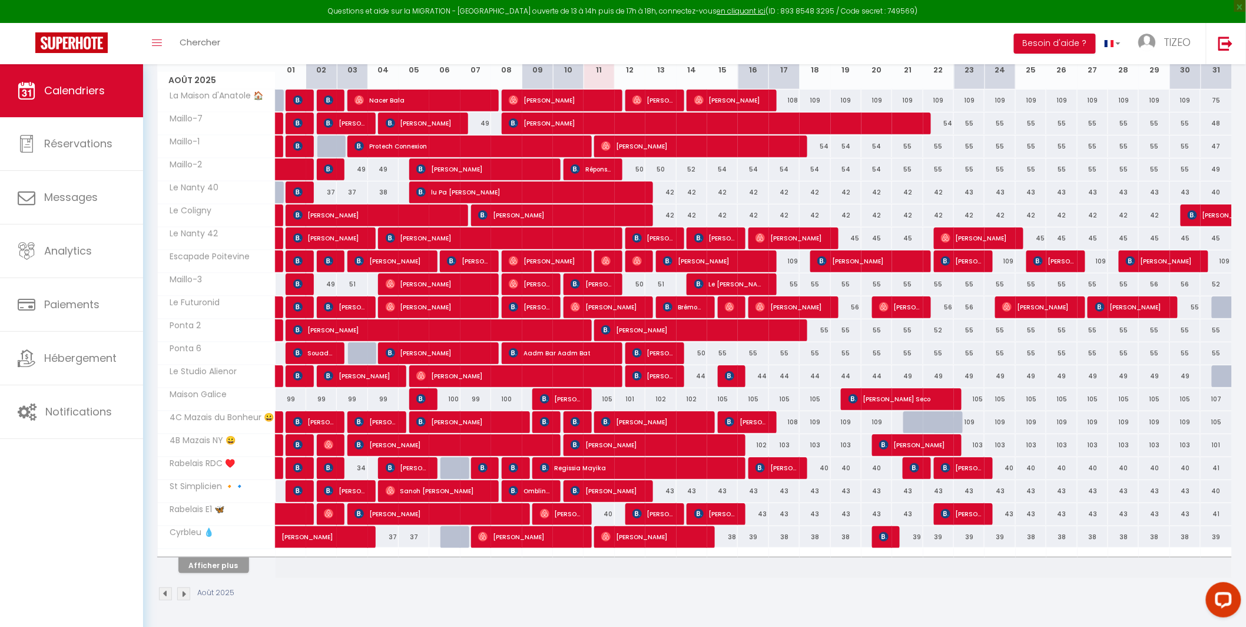
click at [674, 491] on div "43" at bounding box center [661, 491] width 31 height 22
type input "43"
type input "Mer 13 Août 2025"
type input "[DEMOGRAPHIC_DATA][DATE]"
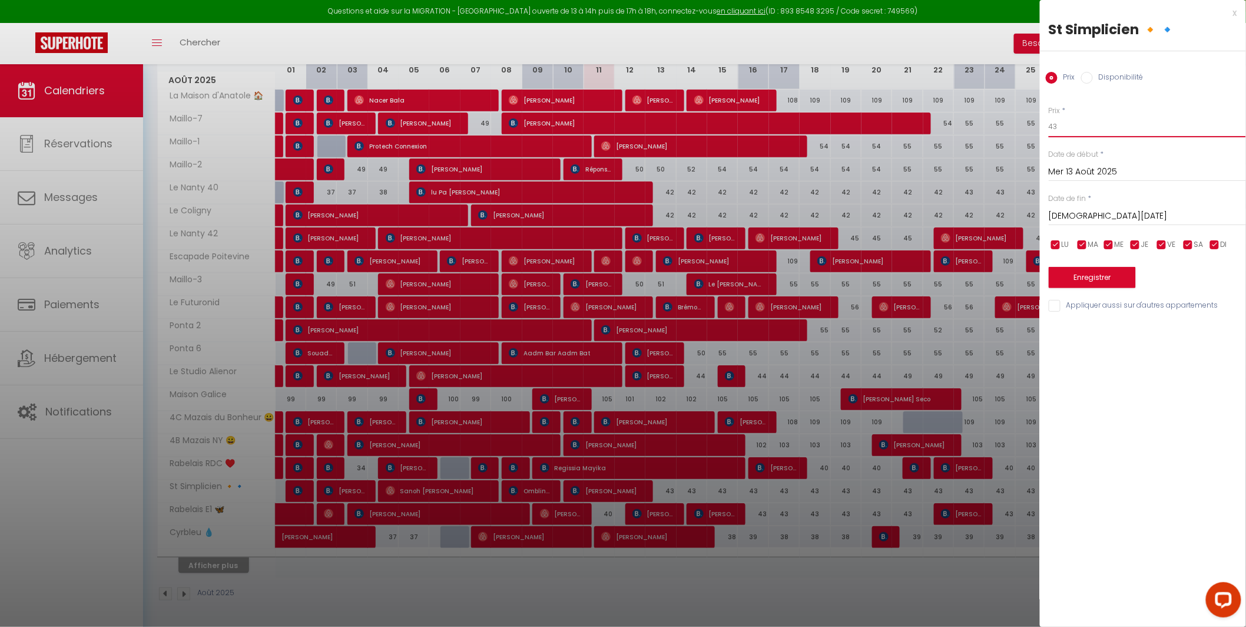
click at [1091, 134] on input "43" at bounding box center [1147, 126] width 197 height 21
type input "42"
click at [1094, 280] on button "Enregistrer" at bounding box center [1092, 277] width 87 height 21
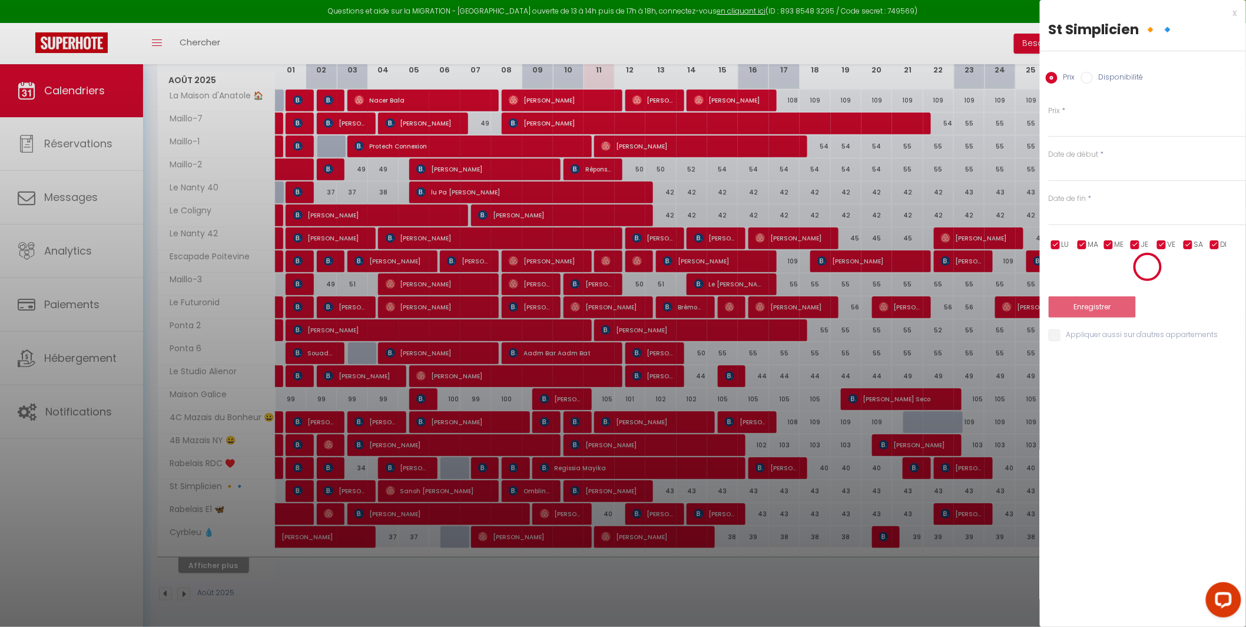
scroll to position [64, 0]
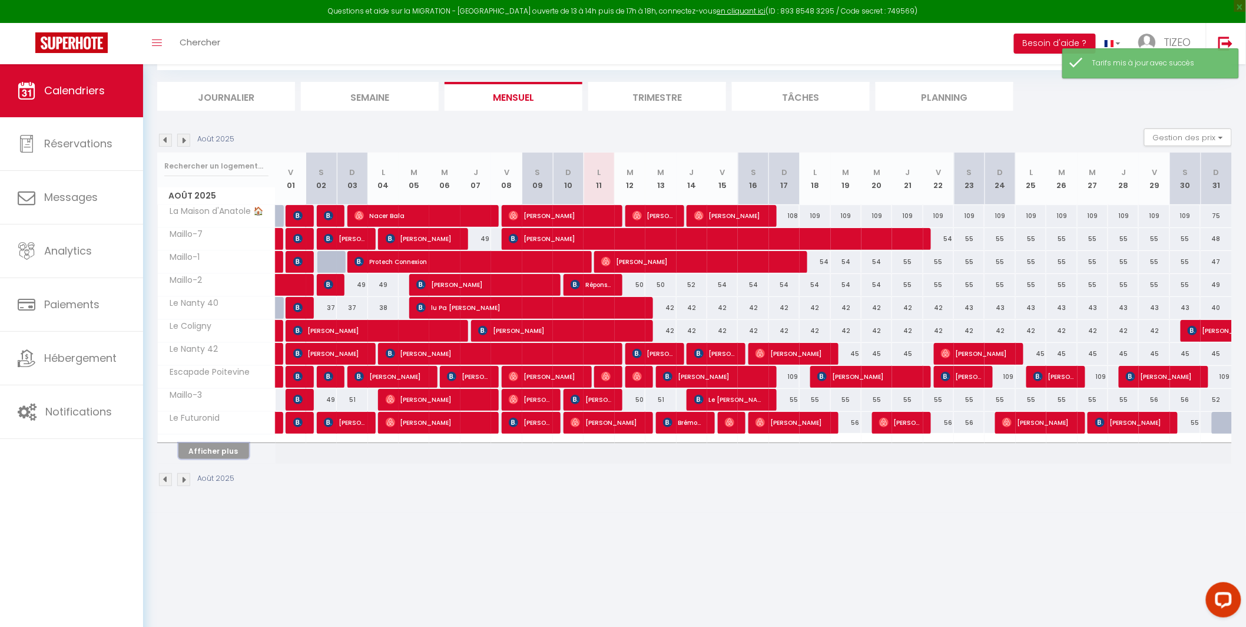
click at [238, 449] on button "Afficher plus" at bounding box center [213, 451] width 71 height 16
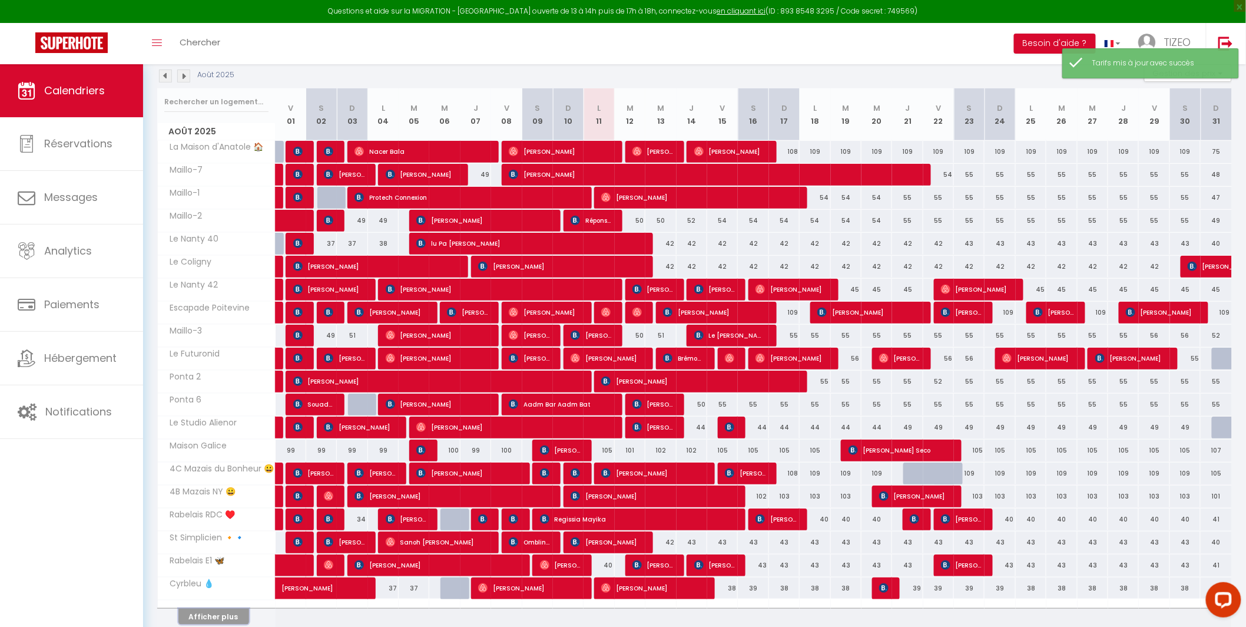
scroll to position [180, 0]
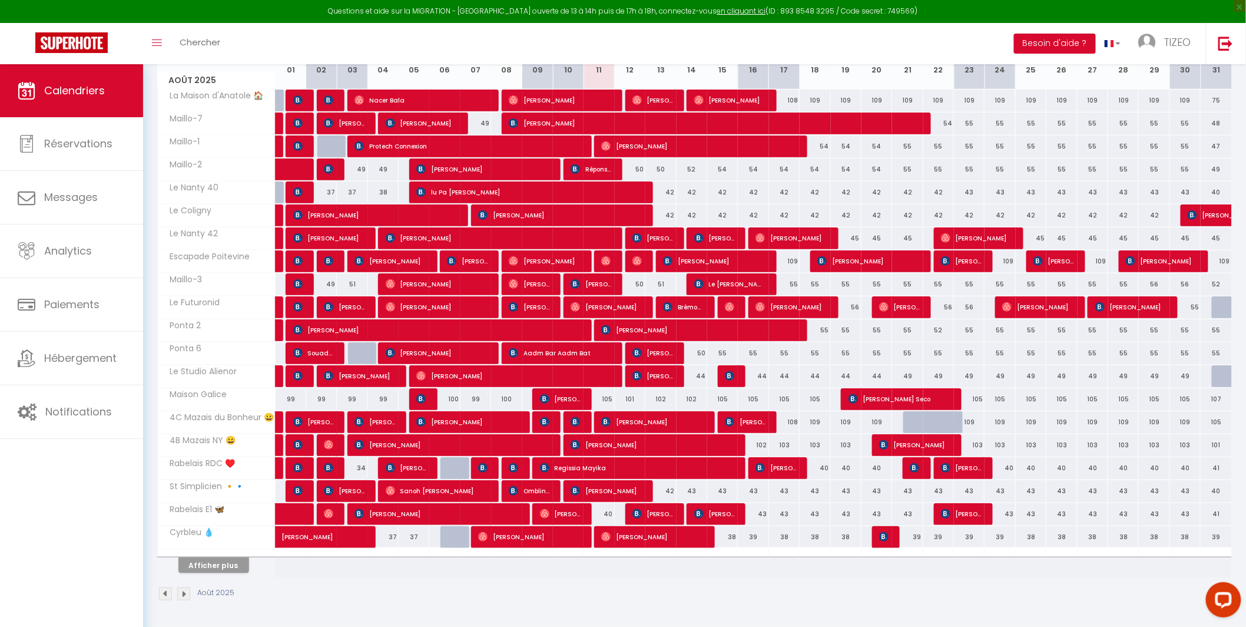
click at [612, 514] on div "40" at bounding box center [599, 514] width 31 height 22
type input "40"
type input "Lun 11 Août 2025"
type input "[DATE]"
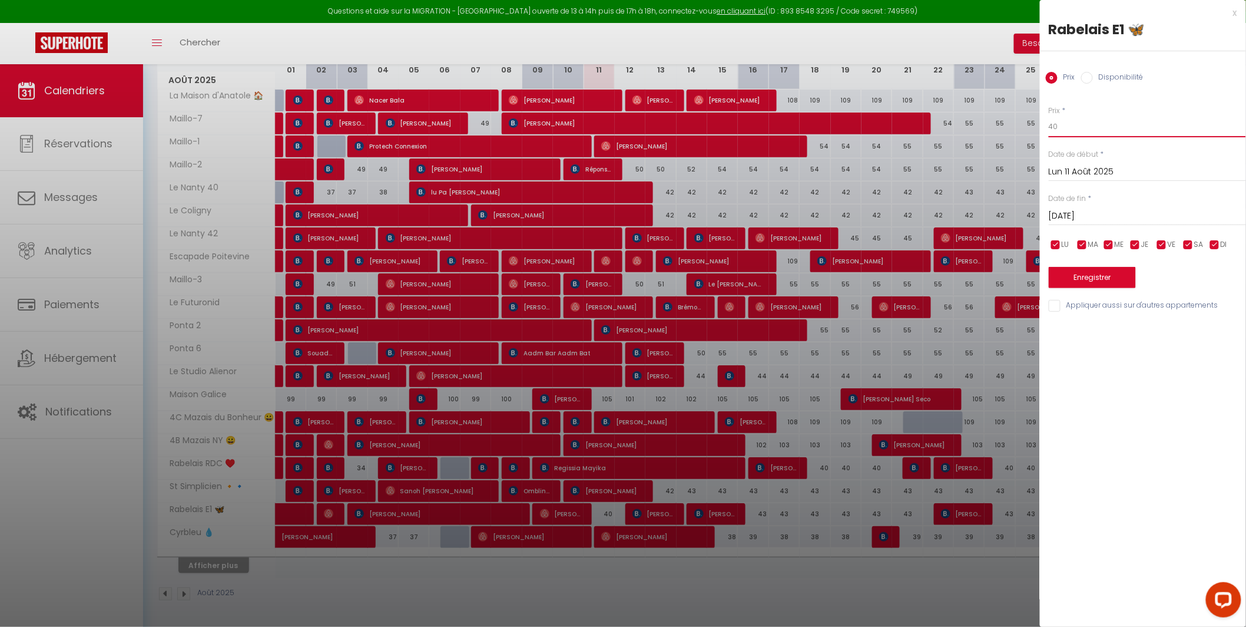
click at [1077, 127] on input "40" at bounding box center [1147, 126] width 197 height 21
type input "4"
type input "39"
click at [1103, 282] on button "Enregistrer" at bounding box center [1092, 277] width 87 height 21
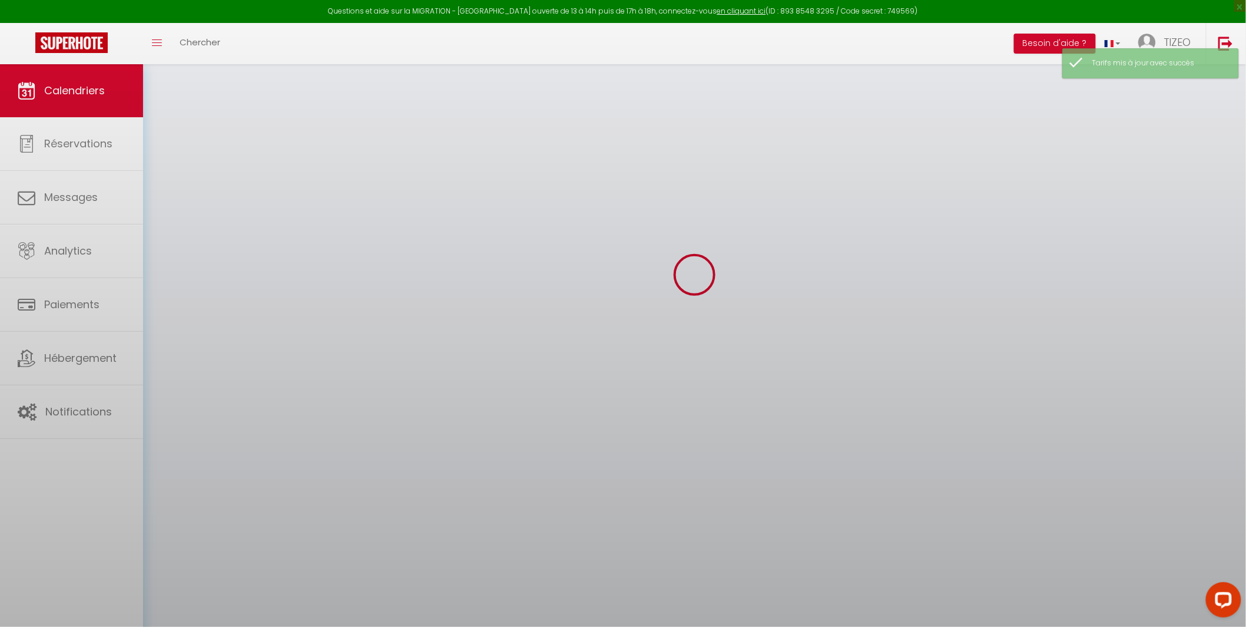
scroll to position [64, 0]
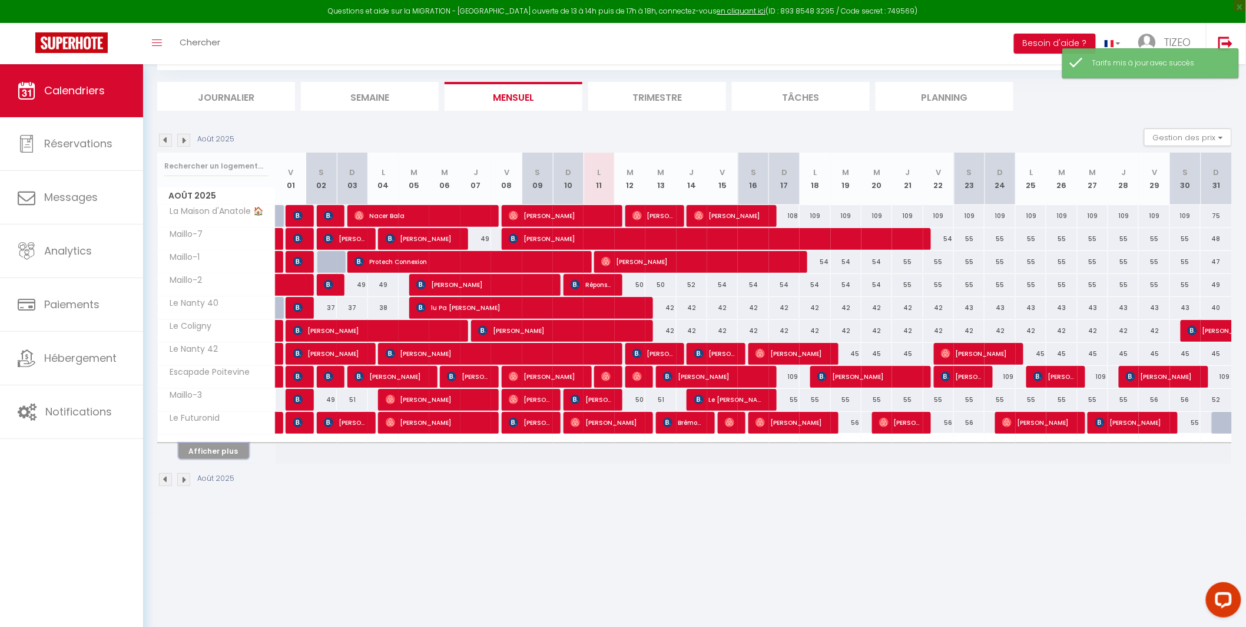
click at [230, 446] on button "Afficher plus" at bounding box center [213, 451] width 71 height 16
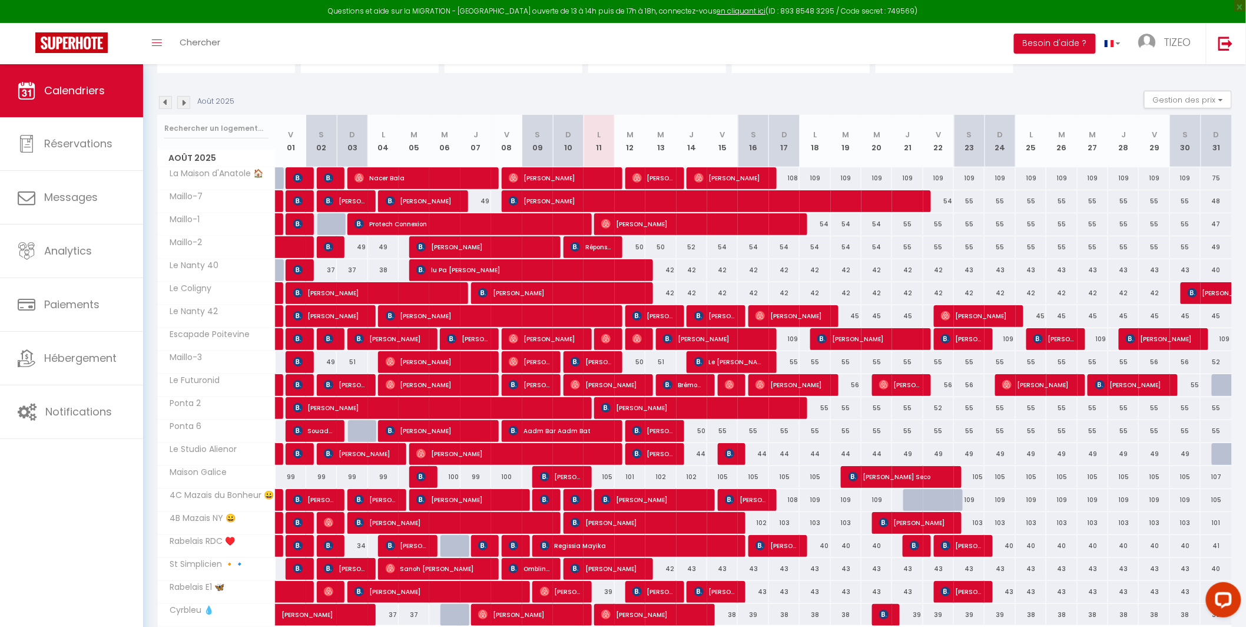
scroll to position [180, 0]
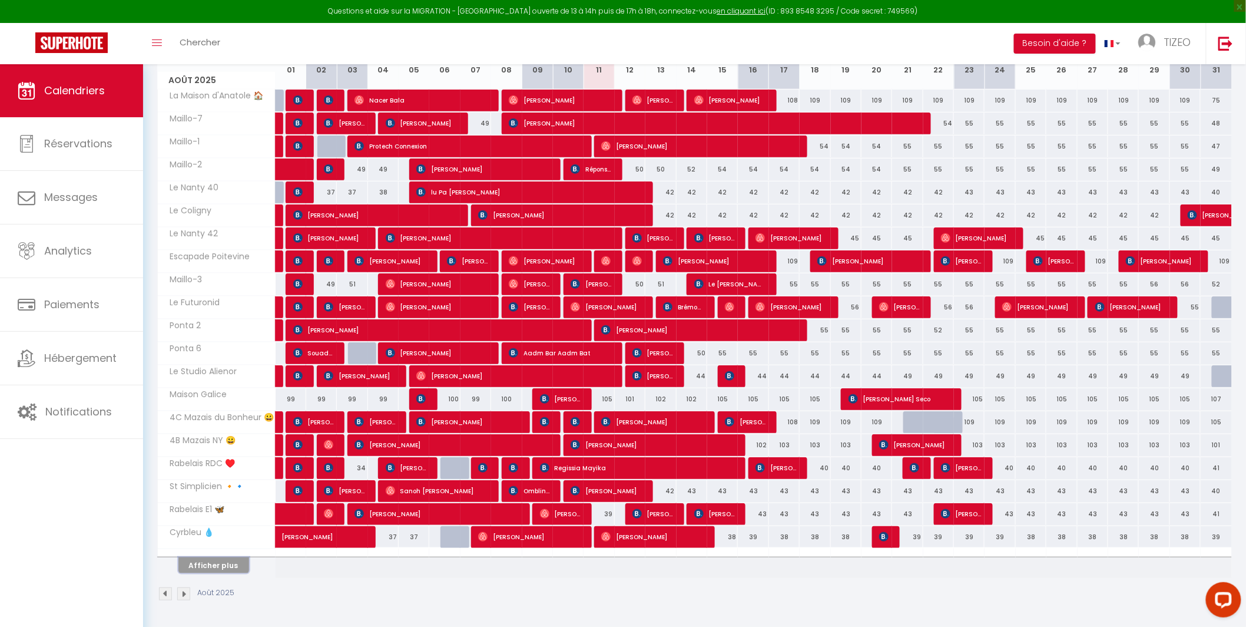
click at [227, 567] on button "Afficher plus" at bounding box center [213, 565] width 71 height 16
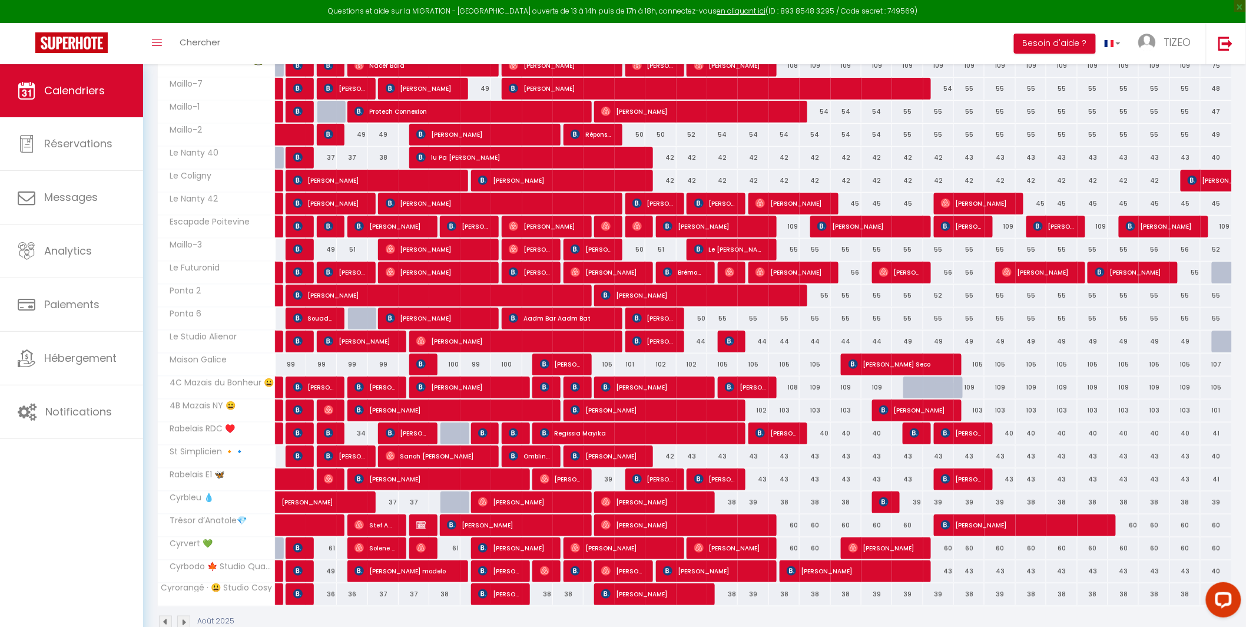
scroll to position [243, 0]
